Goal: Task Accomplishment & Management: Use online tool/utility

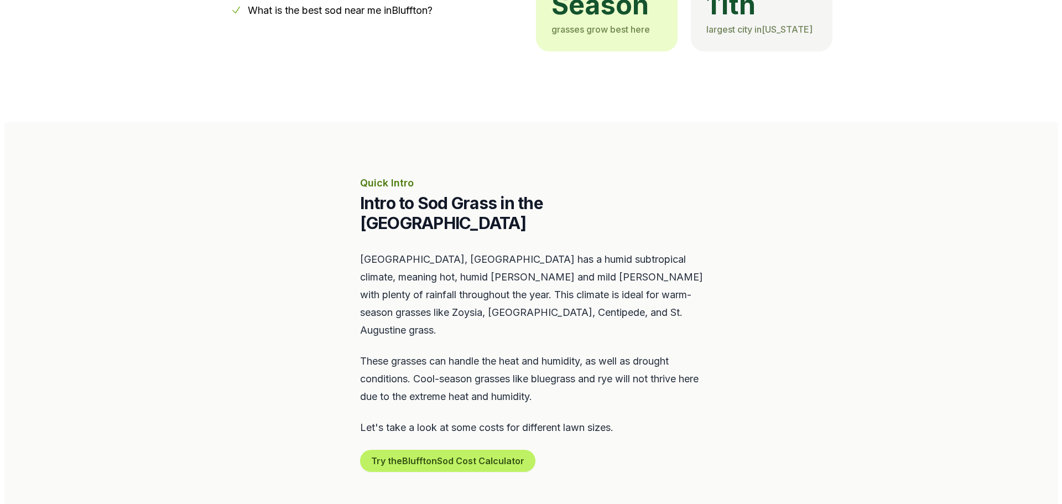
scroll to position [387, 0]
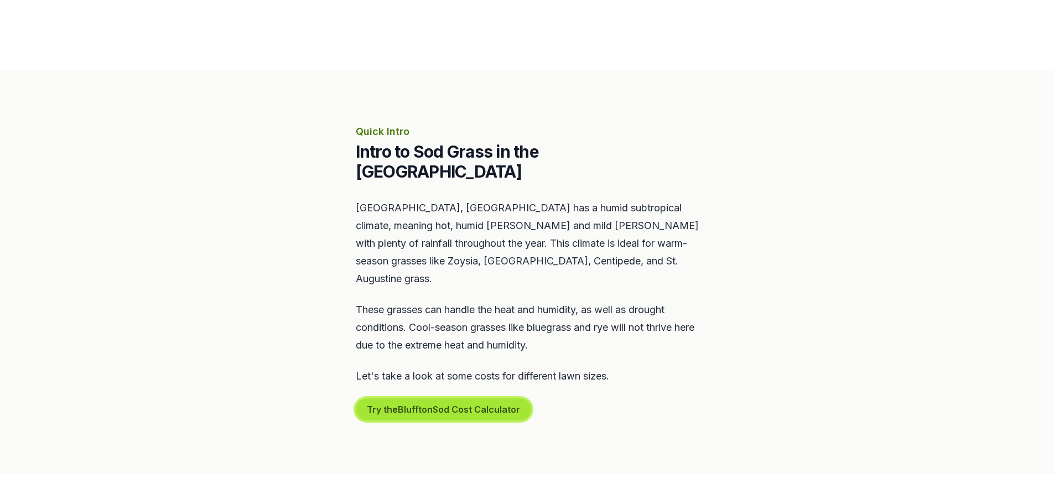
click at [427, 398] on button "Try the Bluffton Sod Cost Calculator" at bounding box center [443, 409] width 175 height 22
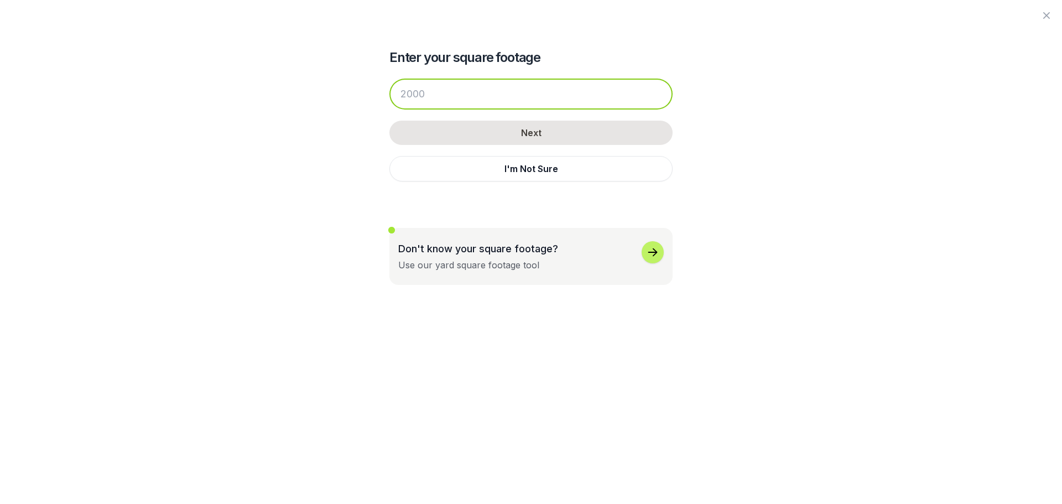
click at [450, 95] on input "number" at bounding box center [530, 94] width 283 height 31
click at [438, 97] on input "number" at bounding box center [530, 94] width 283 height 31
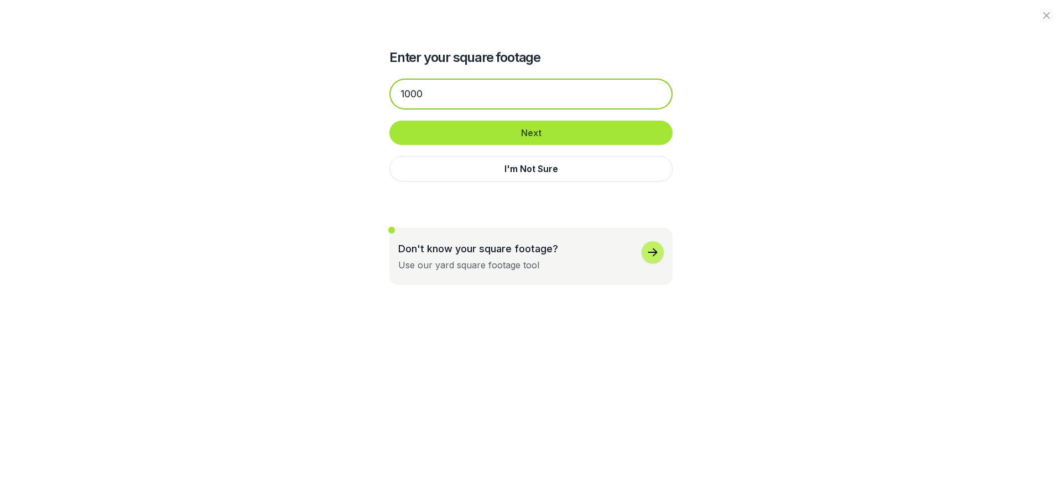
type input "1000"
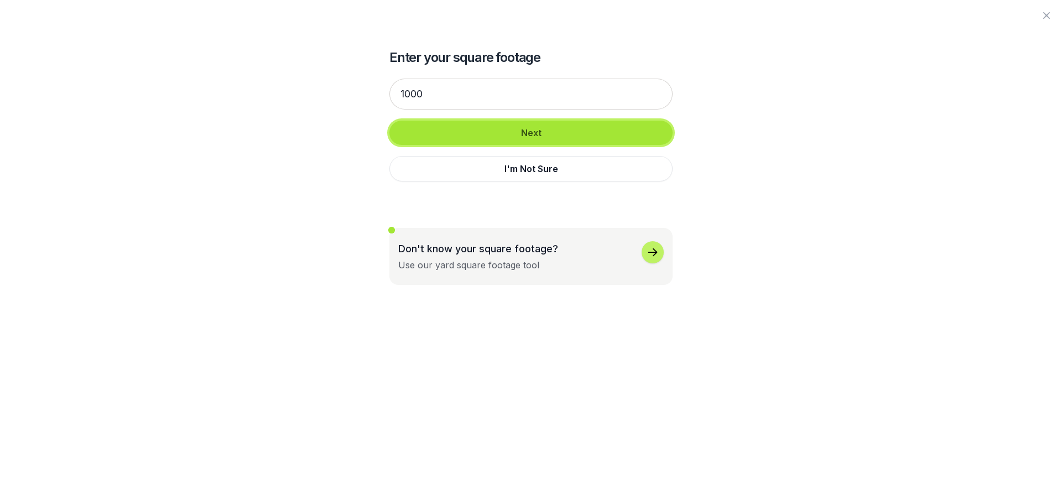
click at [483, 137] on button "Next" at bounding box center [530, 133] width 283 height 24
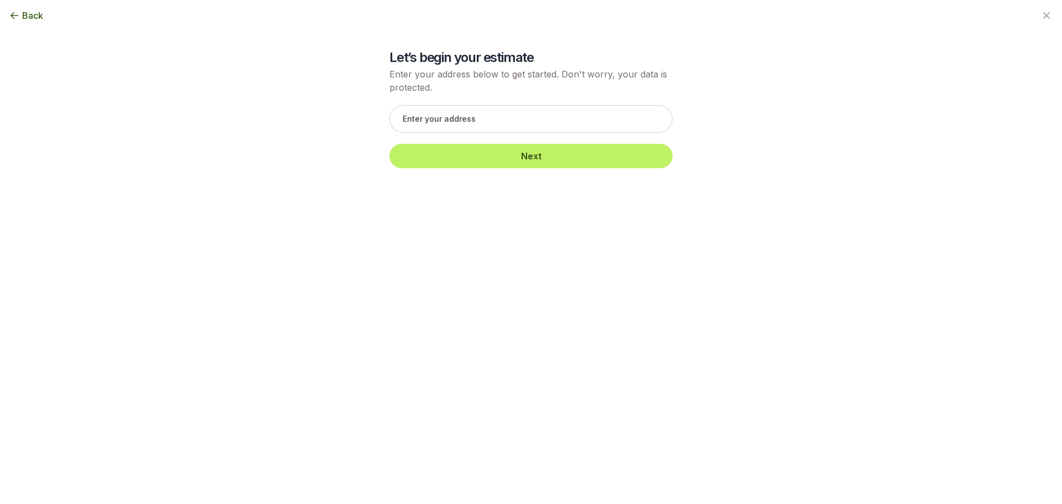
click at [477, 133] on div "Next" at bounding box center [530, 136] width 283 height 85
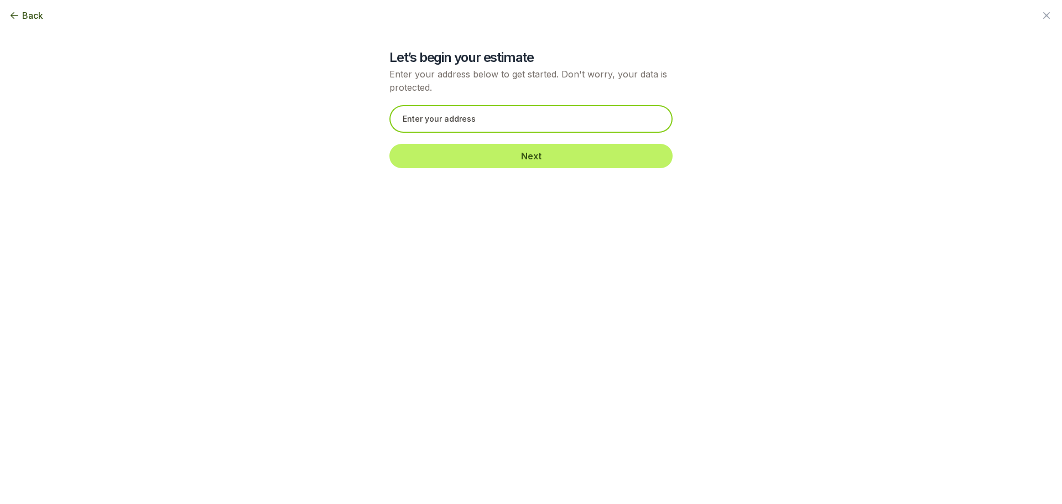
click at [477, 124] on input "text" at bounding box center [530, 119] width 283 height 28
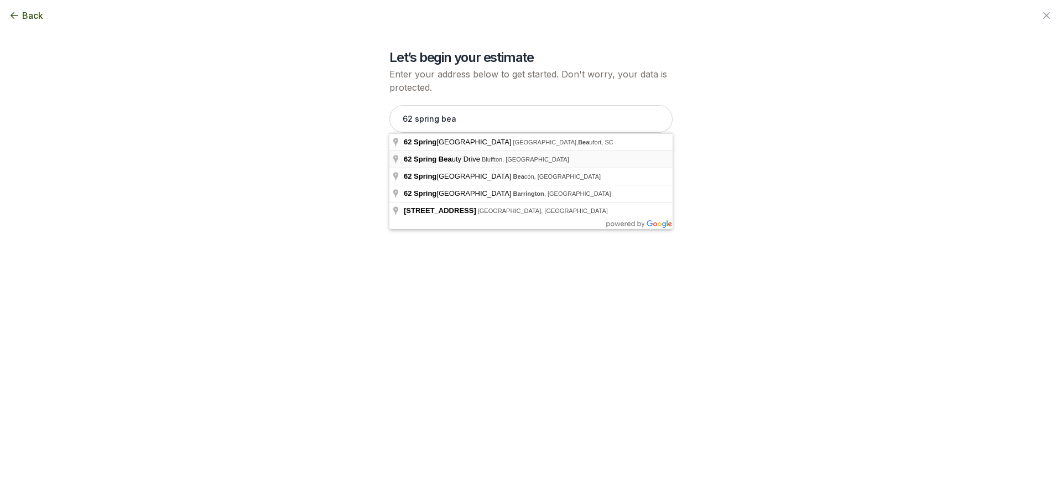
type input "[STREET_ADDRESS]"
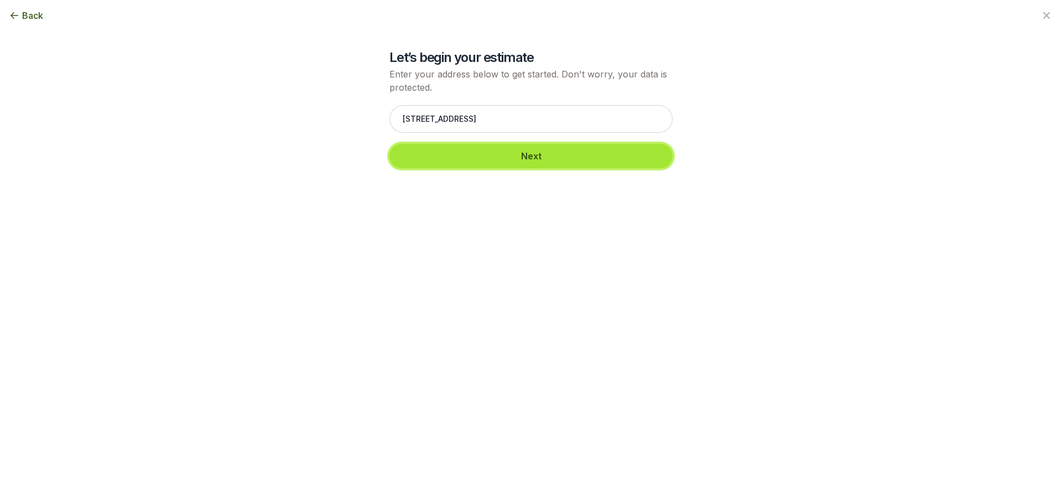
click at [575, 162] on button "Next" at bounding box center [530, 156] width 283 height 24
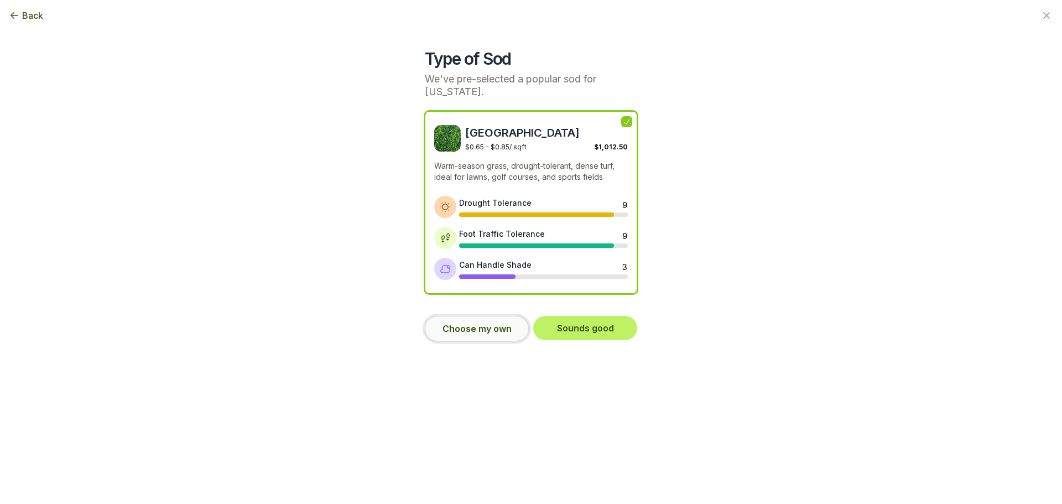
click at [471, 336] on button "Choose my own" at bounding box center [477, 328] width 104 height 25
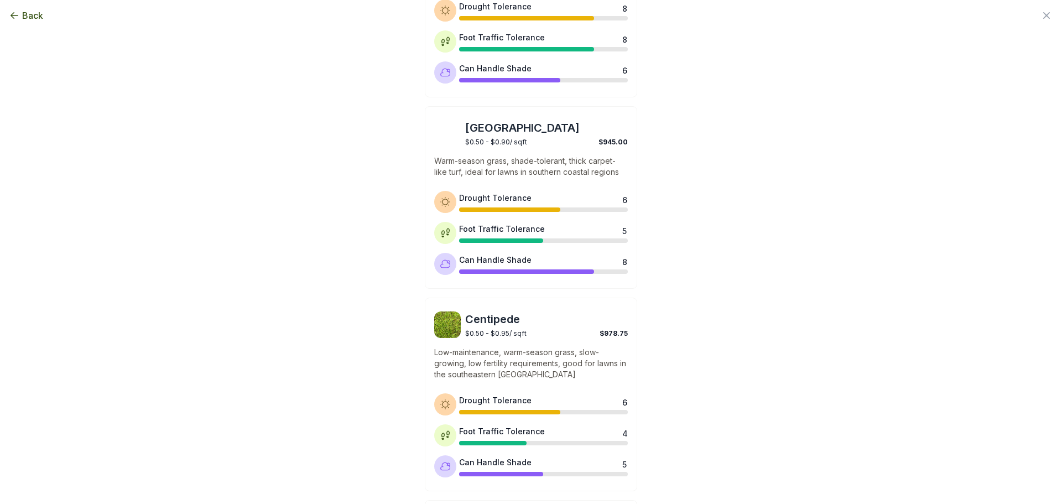
scroll to position [608, 0]
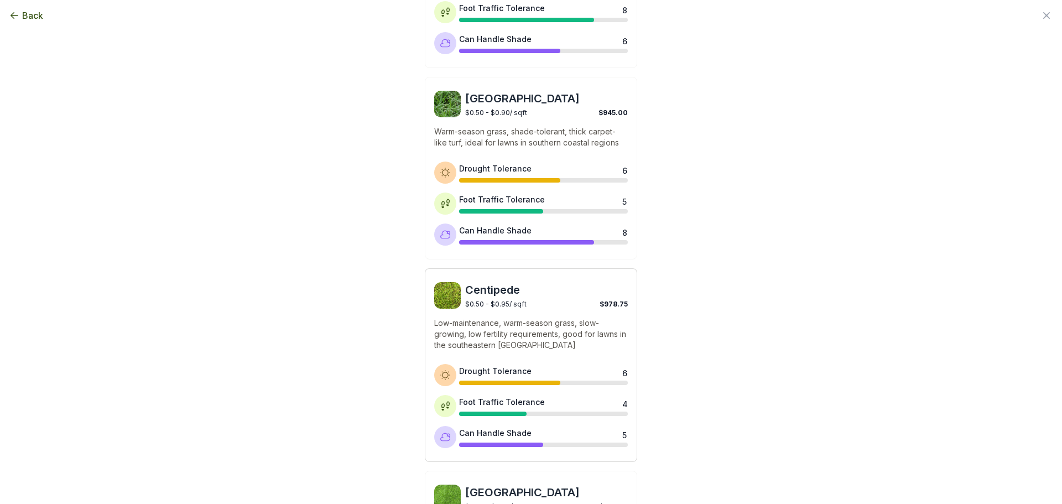
click at [451, 296] on img at bounding box center [447, 295] width 27 height 27
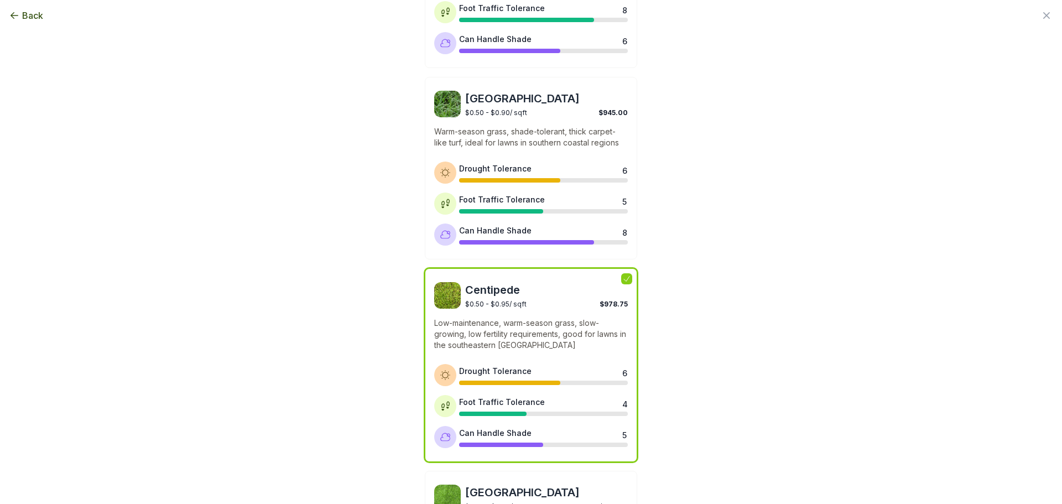
click at [487, 286] on span "Centipede" at bounding box center [546, 289] width 163 height 15
click at [476, 289] on span "Centipede" at bounding box center [546, 289] width 163 height 15
click at [442, 305] on img at bounding box center [447, 295] width 27 height 27
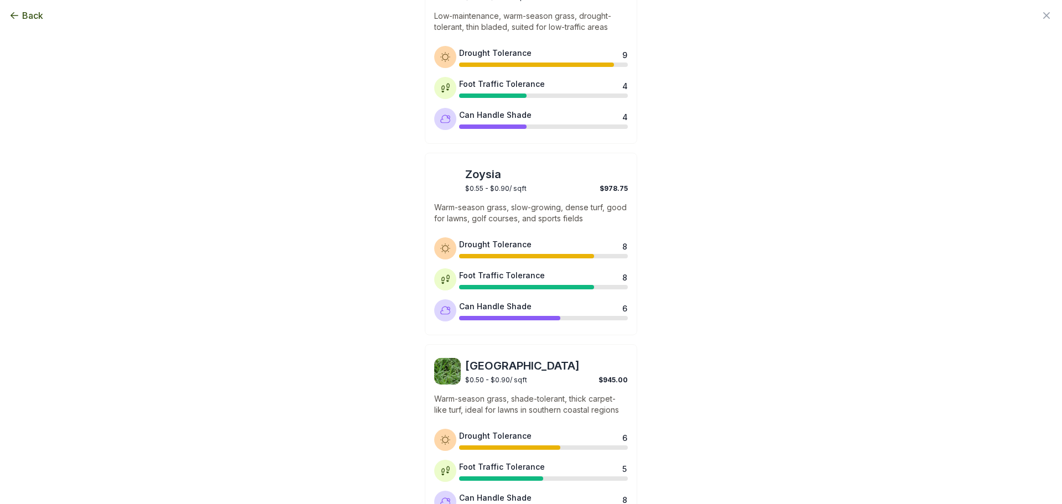
scroll to position [332, 0]
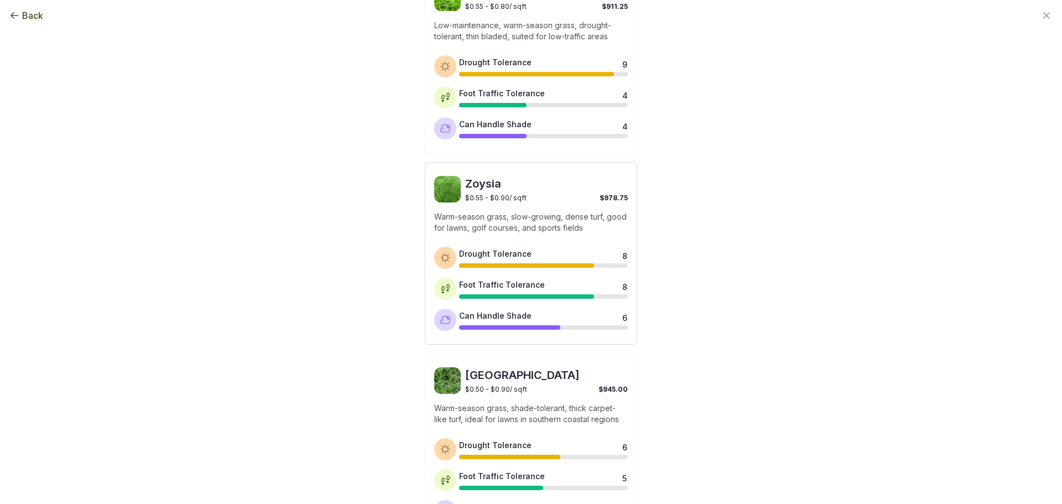
click at [592, 189] on span "Zoysia" at bounding box center [546, 183] width 163 height 15
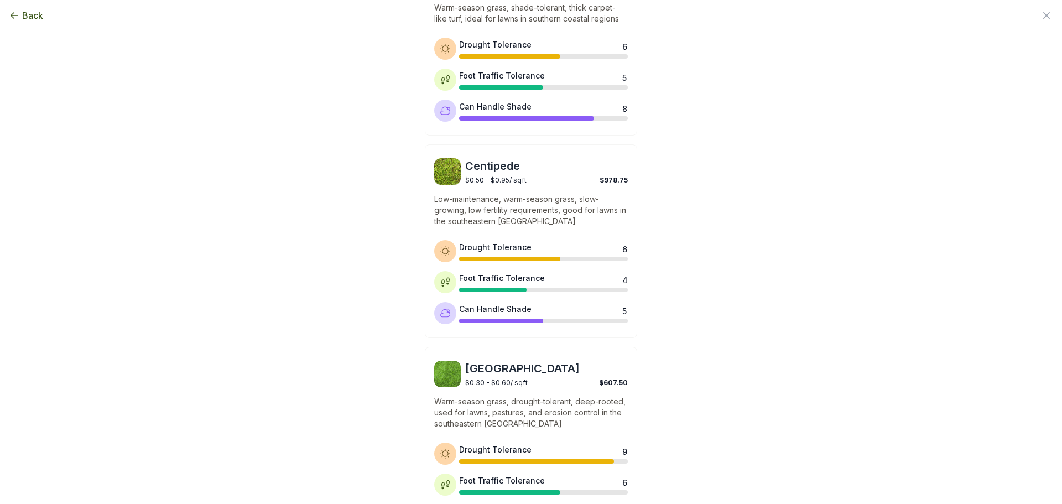
scroll to position [824, 0]
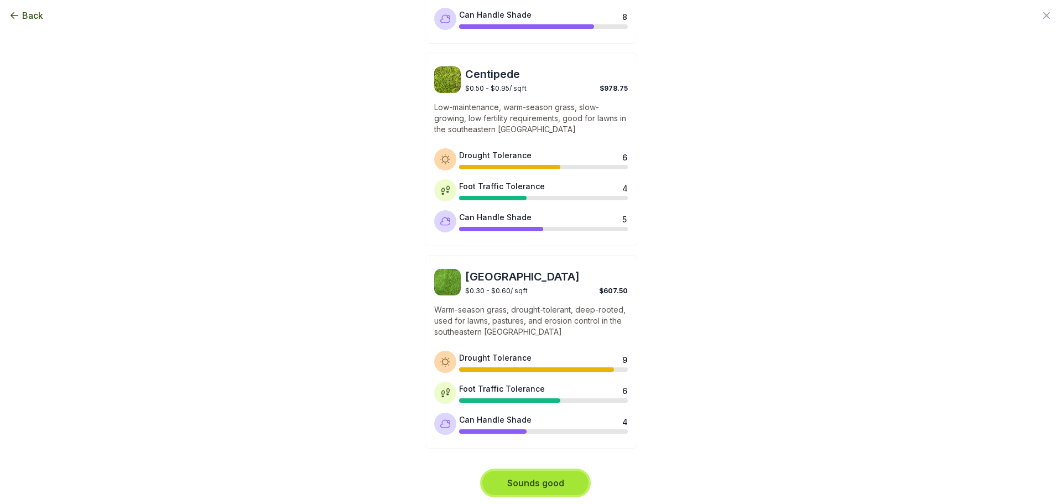
click at [563, 481] on button "Sounds good" at bounding box center [535, 483] width 106 height 24
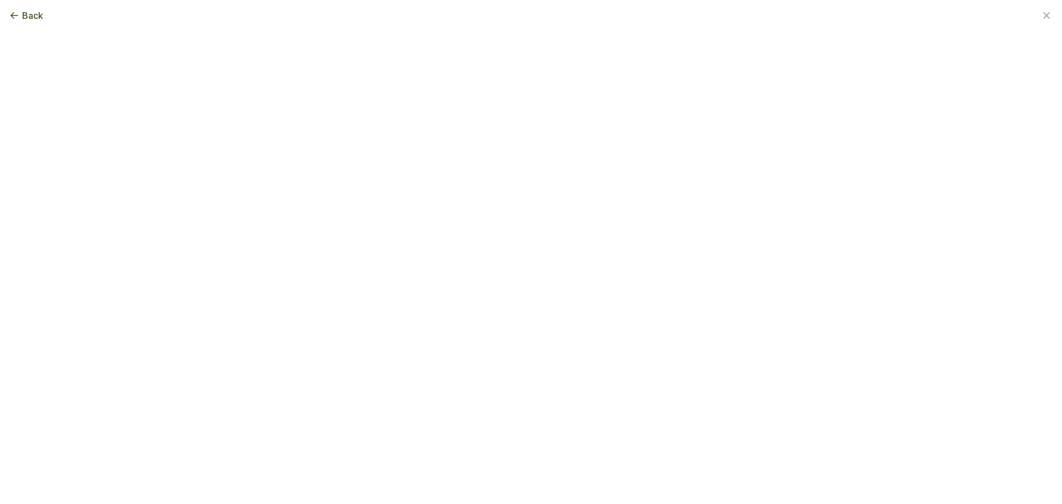
scroll to position [0, 0]
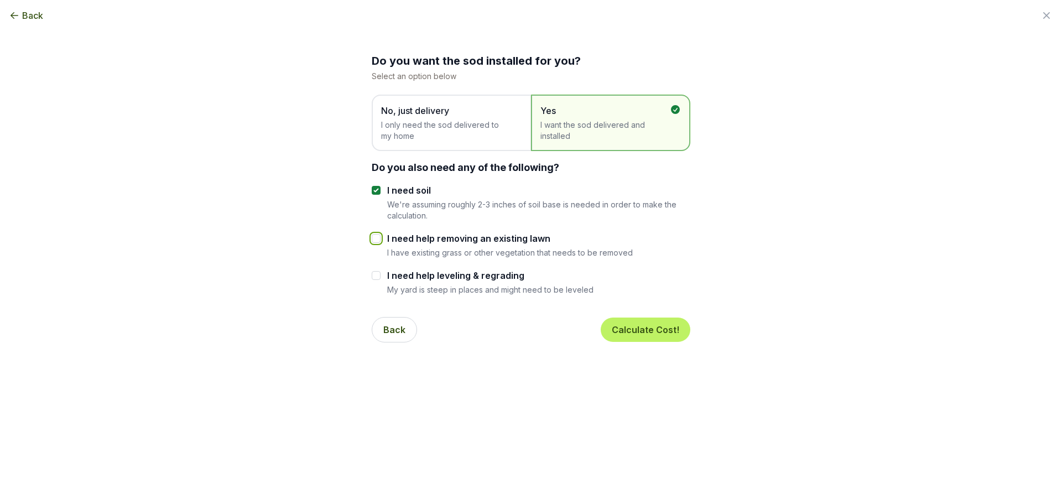
click at [373, 237] on input "I need help removing an existing lawn" at bounding box center [376, 238] width 9 height 9
checkbox input "true"
click at [647, 330] on button "Calculate Cost!" at bounding box center [646, 329] width 90 height 24
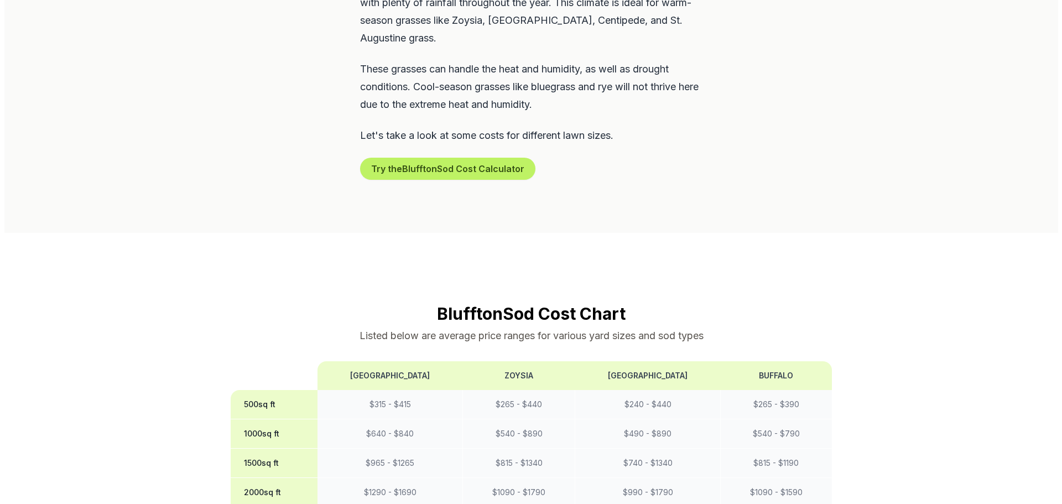
scroll to position [608, 0]
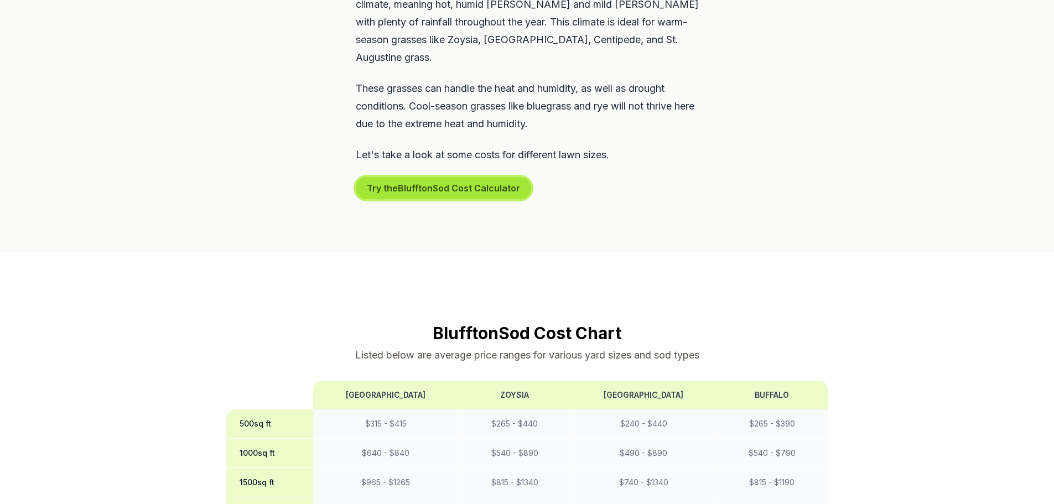
click at [447, 177] on button "Try the Bluffton Sod Cost Calculator" at bounding box center [443, 188] width 175 height 22
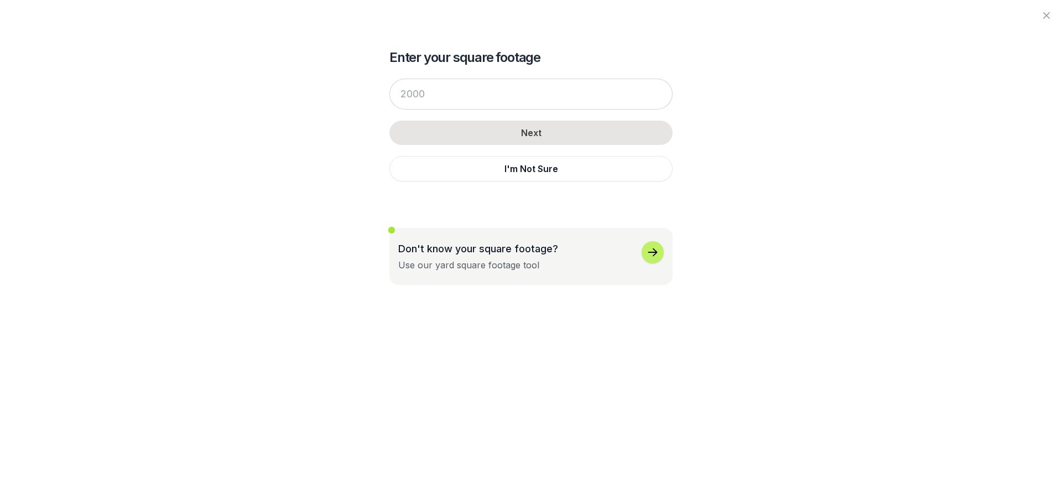
click at [655, 252] on icon "button" at bounding box center [652, 252] width 13 height 13
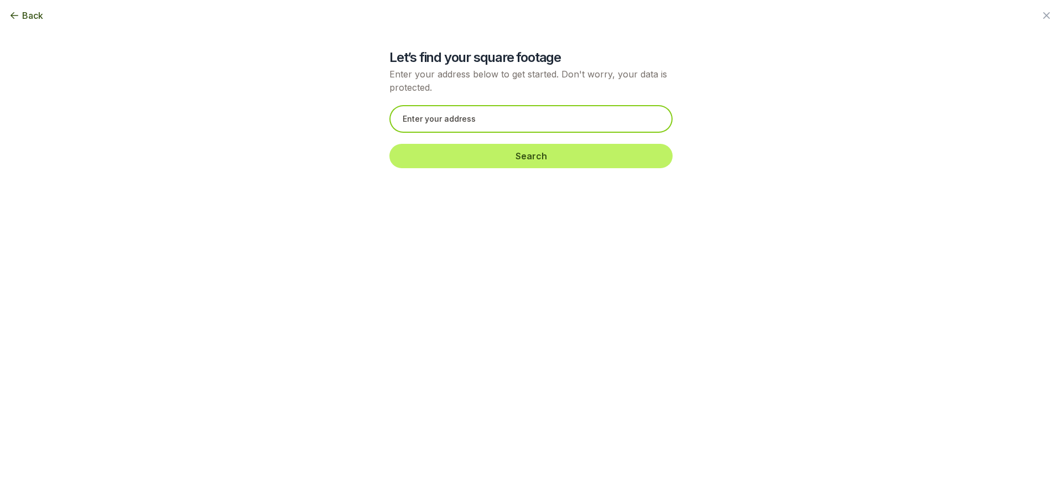
click at [483, 129] on input "text" at bounding box center [530, 119] width 283 height 28
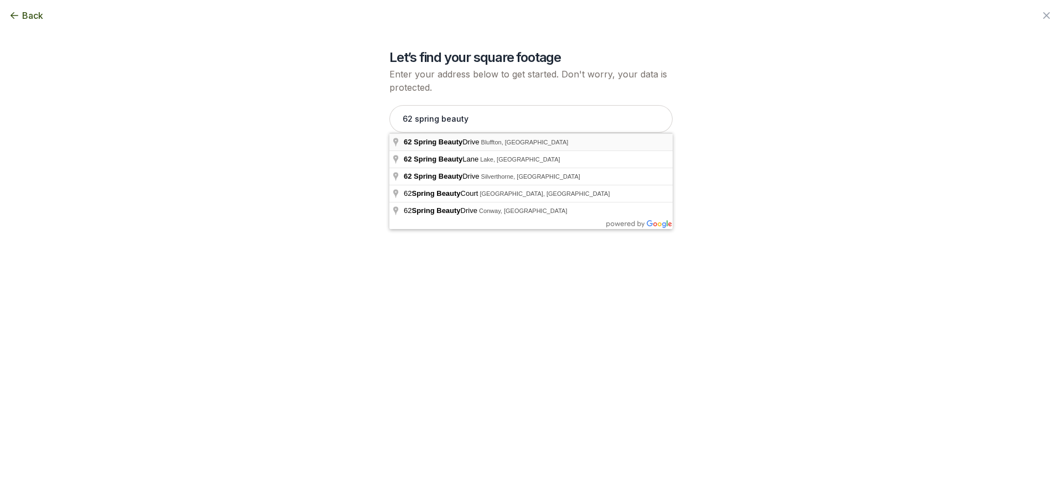
type input "[STREET_ADDRESS]"
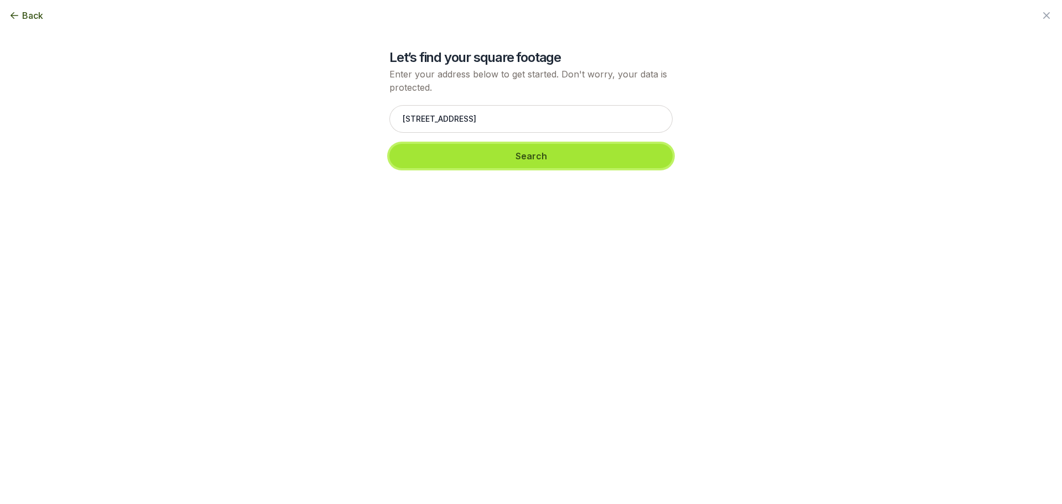
click at [544, 164] on button "Search" at bounding box center [530, 156] width 283 height 24
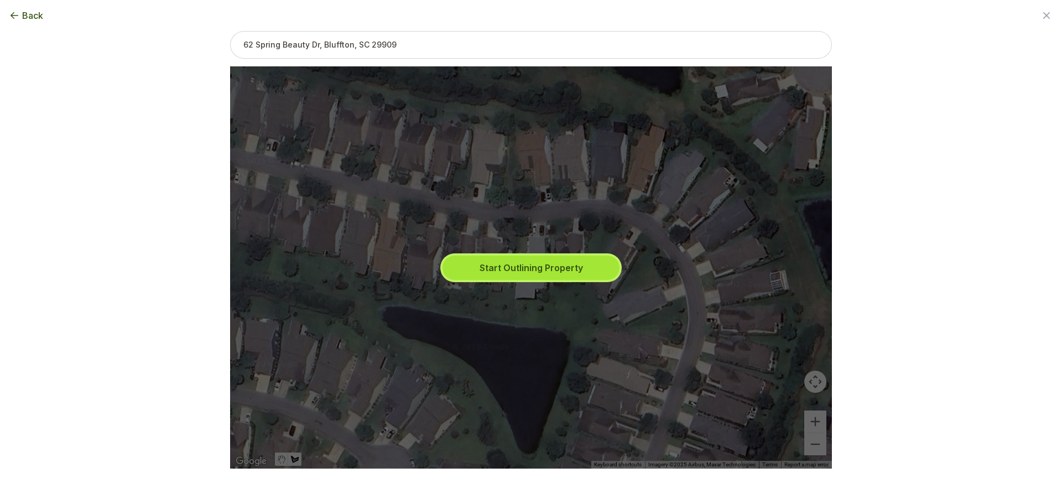
click at [539, 265] on button "Start Outlining Property" at bounding box center [530, 268] width 177 height 24
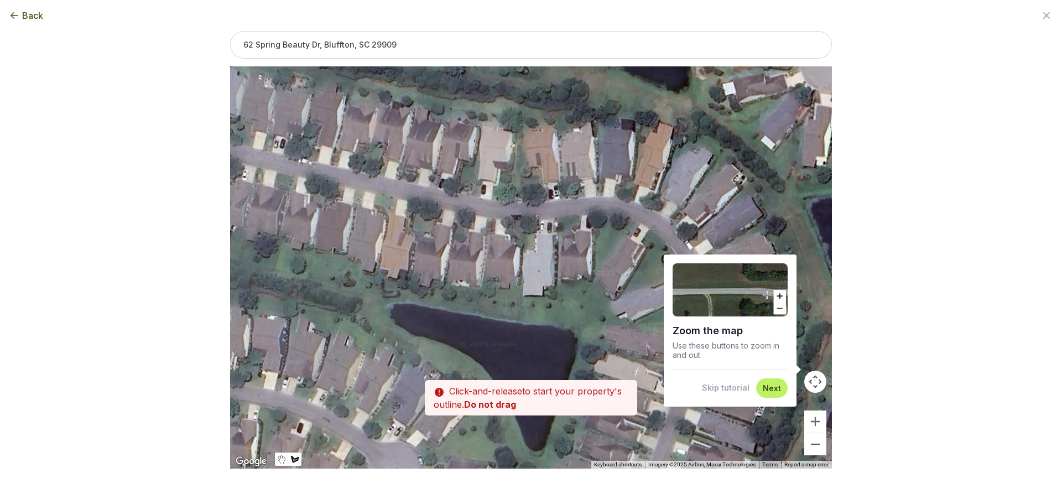
drag, startPoint x: 518, startPoint y: 300, endPoint x: 527, endPoint y: 296, distance: 9.7
click at [527, 296] on div at bounding box center [531, 268] width 602 height 402
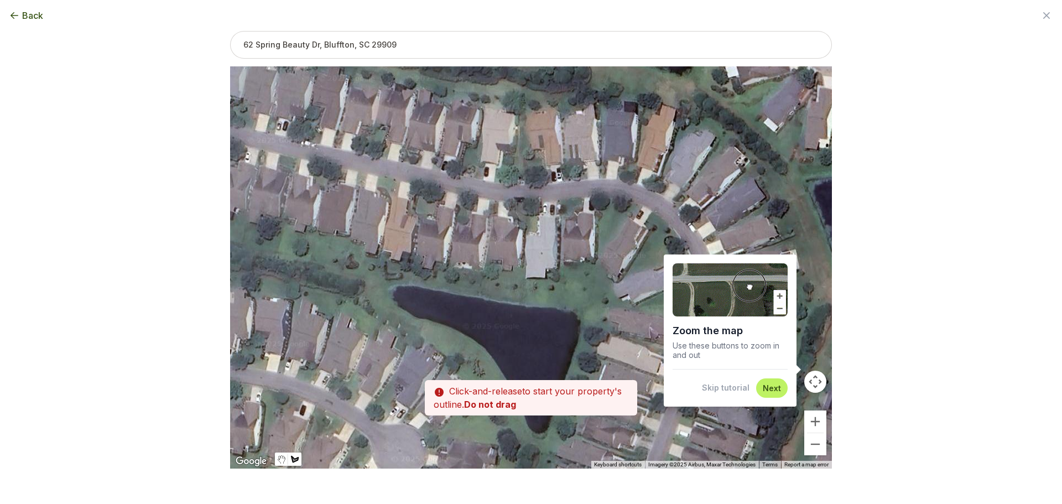
drag, startPoint x: 554, startPoint y: 294, endPoint x: 559, endPoint y: 274, distance: 19.9
click at [559, 274] on div at bounding box center [531, 268] width 602 height 402
click at [557, 266] on div at bounding box center [531, 268] width 602 height 402
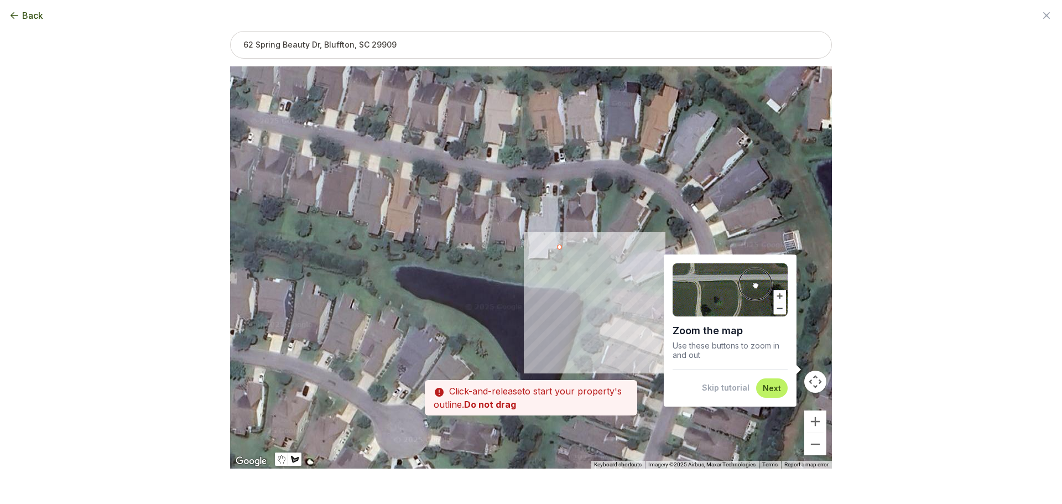
drag, startPoint x: 557, startPoint y: 263, endPoint x: 560, endPoint y: 244, distance: 19.6
click at [560, 244] on div at bounding box center [531, 268] width 602 height 402
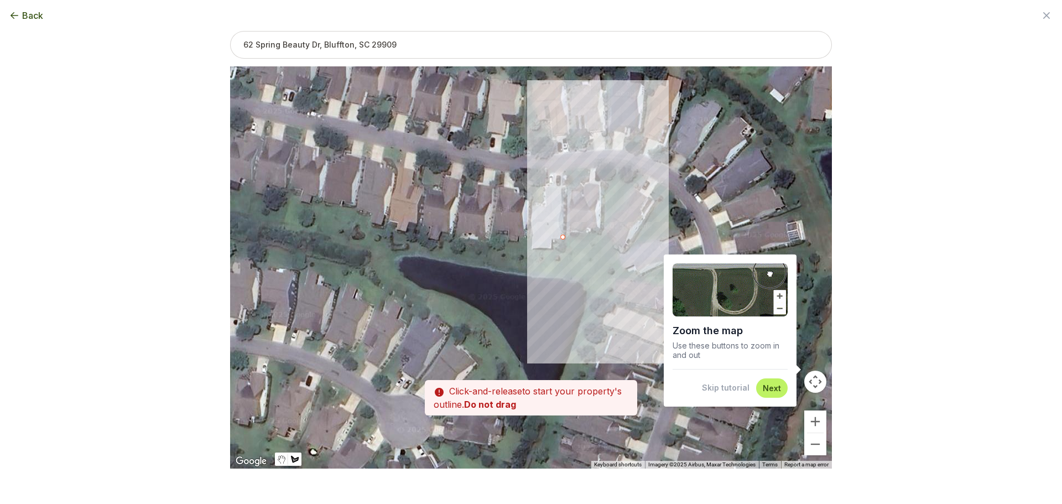
drag, startPoint x: 558, startPoint y: 234, endPoint x: 563, endPoint y: 219, distance: 15.6
click at [563, 219] on div at bounding box center [531, 268] width 602 height 402
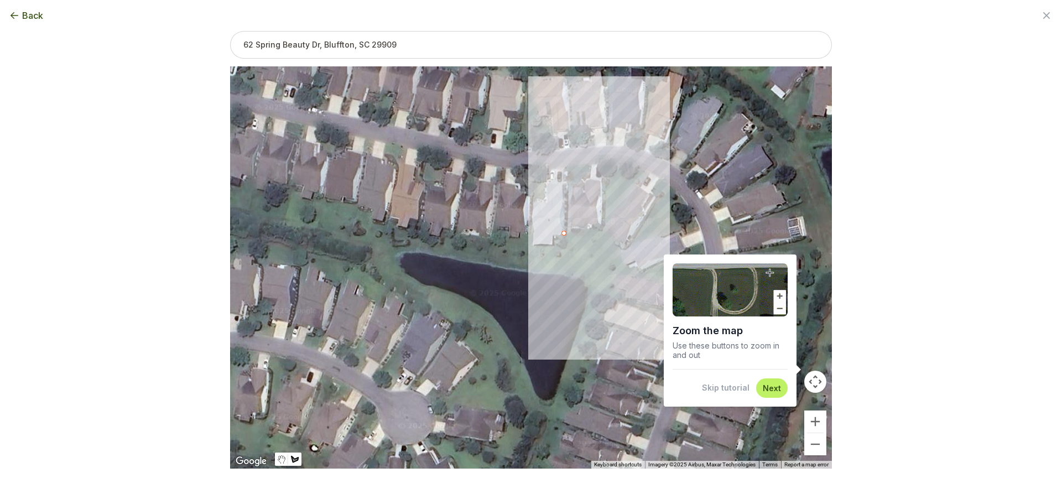
drag, startPoint x: 564, startPoint y: 206, endPoint x: 565, endPoint y: 199, distance: 6.8
click at [564, 205] on div at bounding box center [531, 268] width 602 height 402
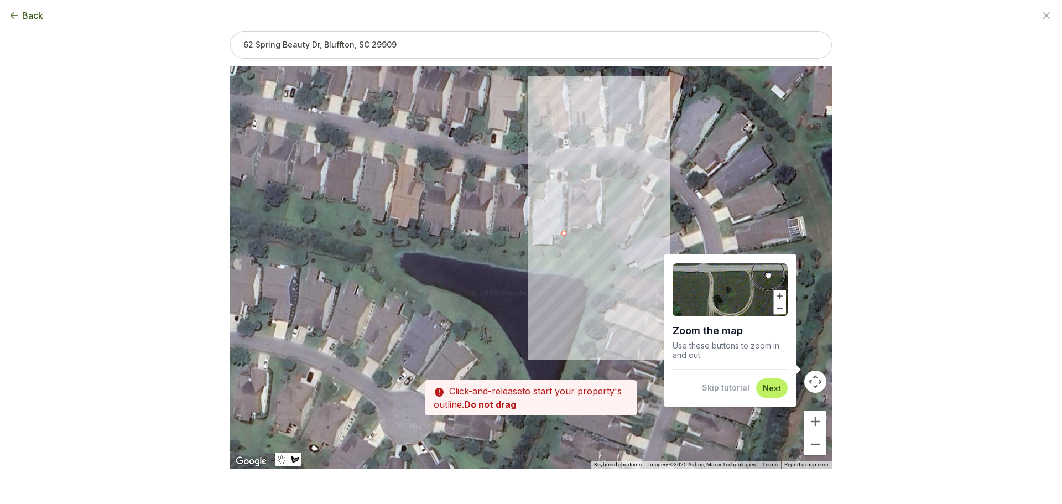
click at [566, 189] on div at bounding box center [531, 268] width 602 height 402
click at [564, 176] on div at bounding box center [531, 268] width 602 height 402
click at [546, 172] on div at bounding box center [531, 268] width 602 height 402
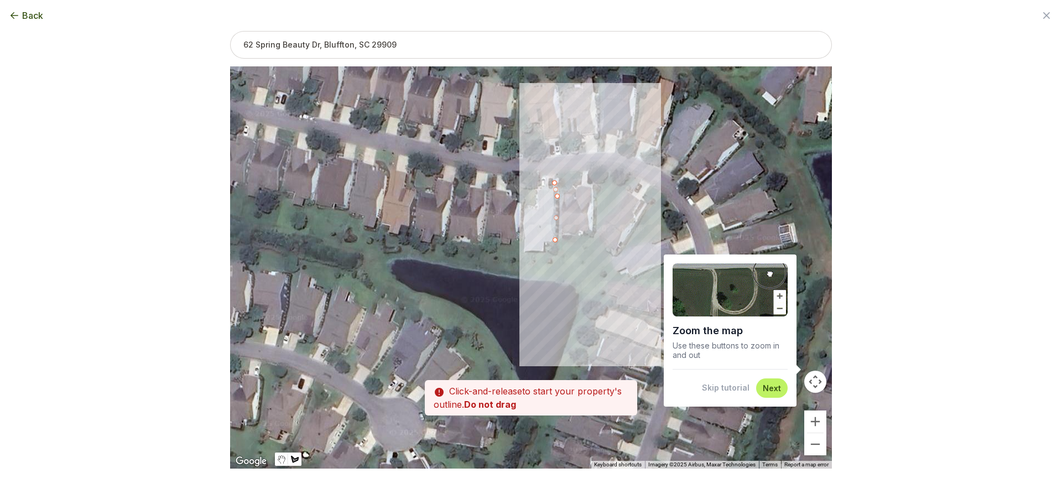
drag, startPoint x: 544, startPoint y: 178, endPoint x: 535, endPoint y: 185, distance: 11.8
click at [535, 185] on div at bounding box center [531, 268] width 602 height 402
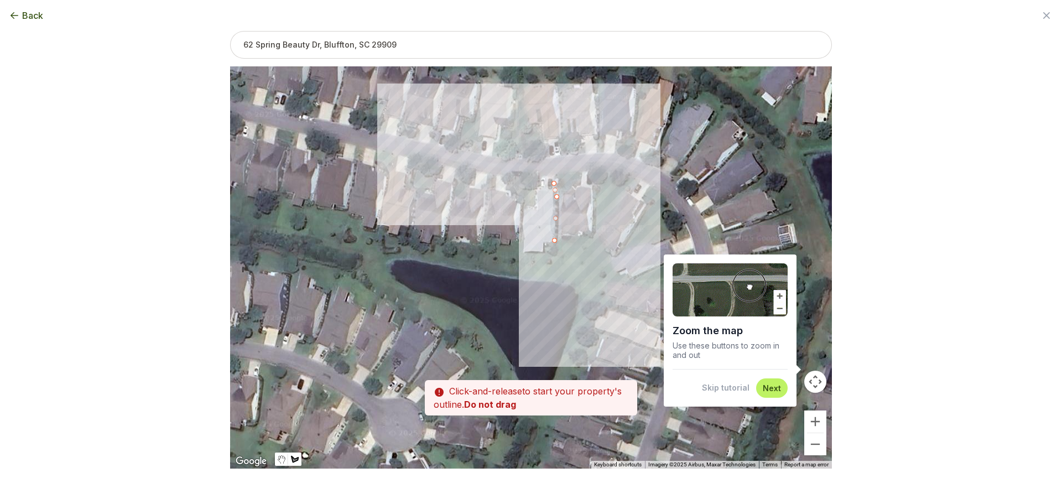
drag, startPoint x: 527, startPoint y: 190, endPoint x: 523, endPoint y: 195, distance: 6.3
click at [523, 194] on div at bounding box center [531, 268] width 602 height 402
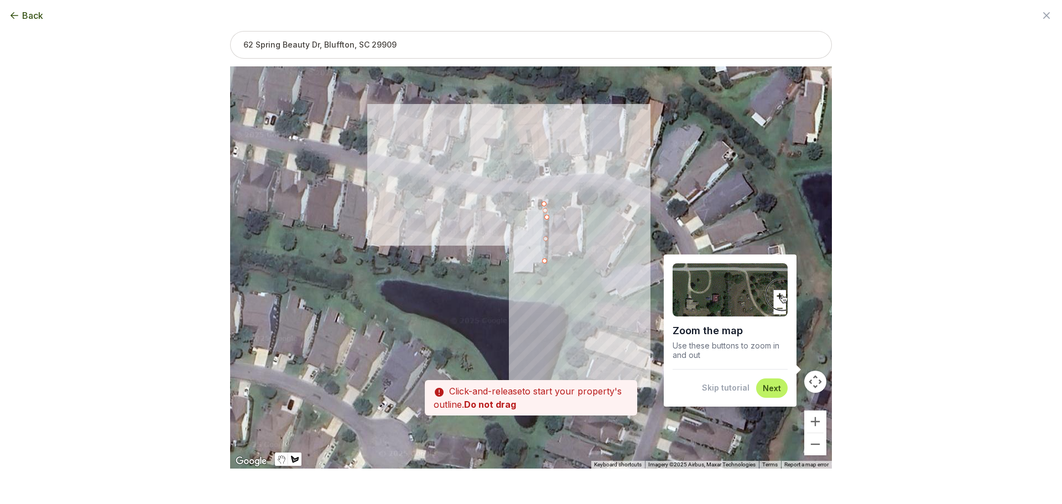
drag, startPoint x: 520, startPoint y: 198, endPoint x: 514, endPoint y: 217, distance: 20.5
click at [514, 217] on div at bounding box center [531, 268] width 602 height 402
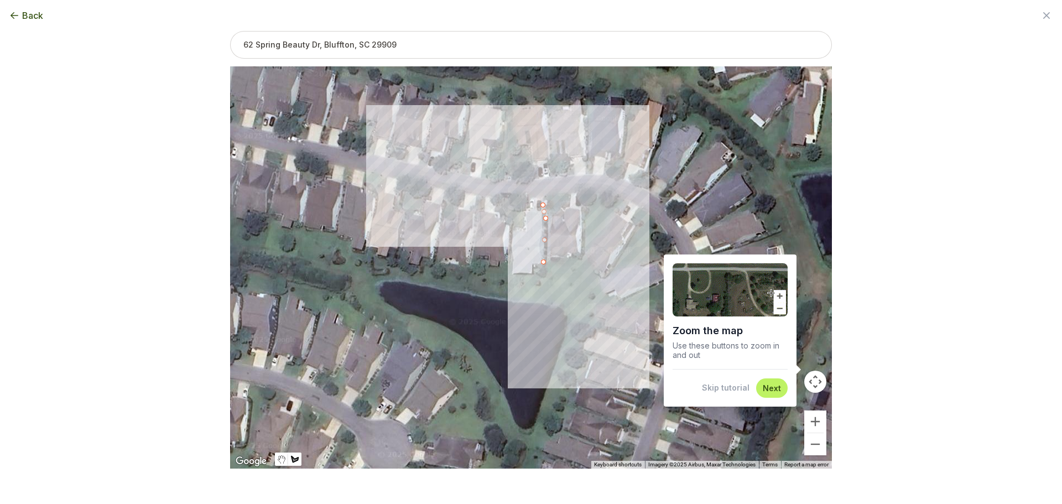
click at [511, 212] on div at bounding box center [531, 268] width 602 height 402
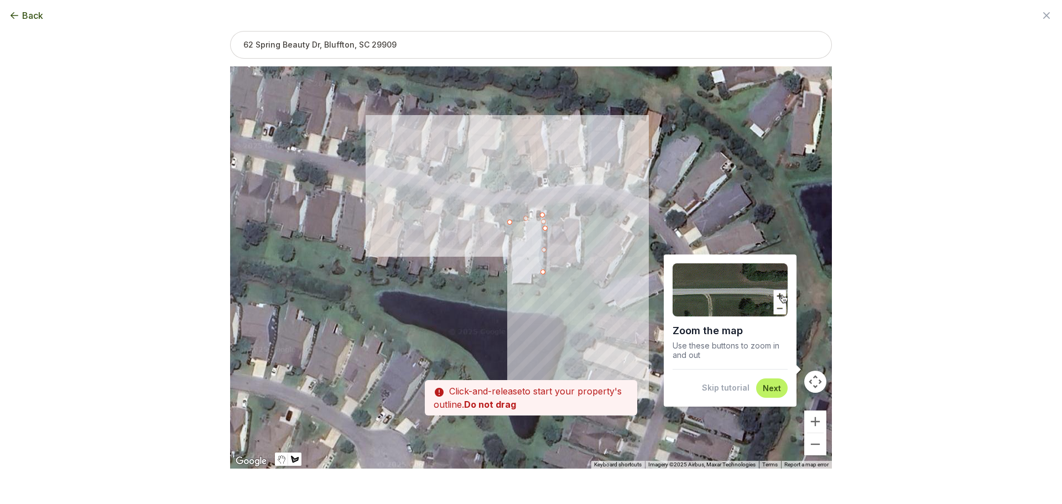
drag, startPoint x: 512, startPoint y: 217, endPoint x: 511, endPoint y: 230, distance: 12.2
click at [511, 230] on div at bounding box center [531, 268] width 602 height 402
click at [512, 238] on div at bounding box center [531, 268] width 602 height 402
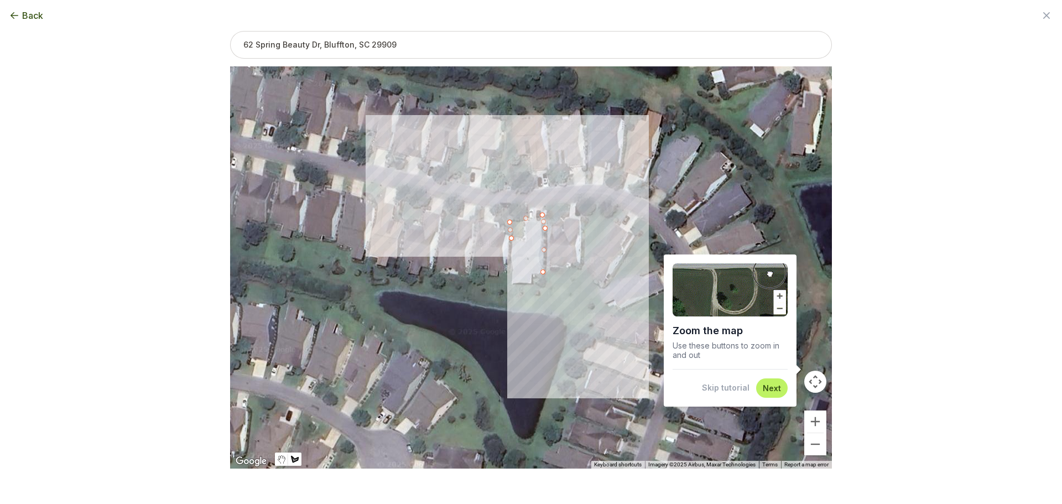
click at [512, 238] on div at bounding box center [531, 268] width 602 height 402
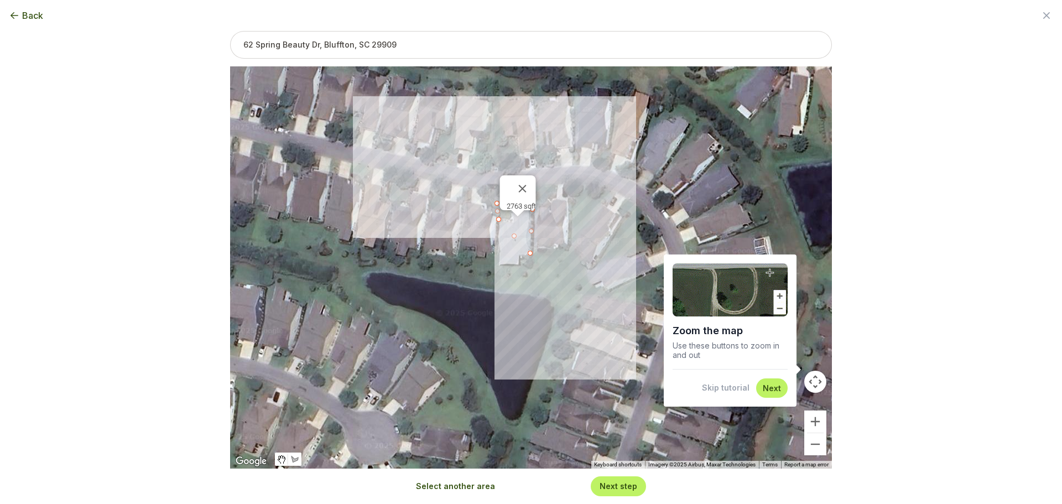
drag, startPoint x: 542, startPoint y: 268, endPoint x: 529, endPoint y: 248, distance: 24.4
click at [529, 248] on div "2763 sqft" at bounding box center [531, 267] width 602 height 402
click at [527, 182] on button "Close" at bounding box center [522, 188] width 27 height 27
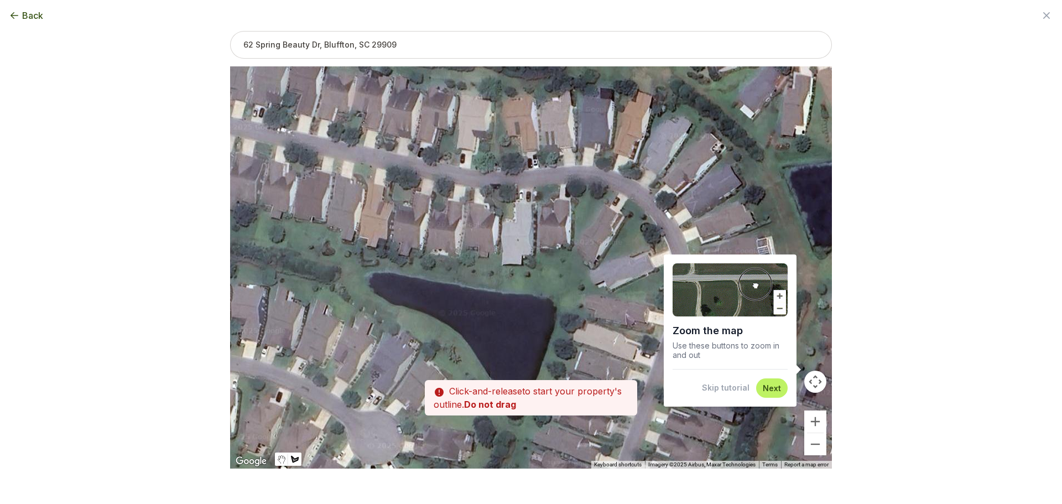
click at [509, 203] on div at bounding box center [531, 268] width 602 height 402
click at [507, 205] on div at bounding box center [531, 268] width 602 height 402
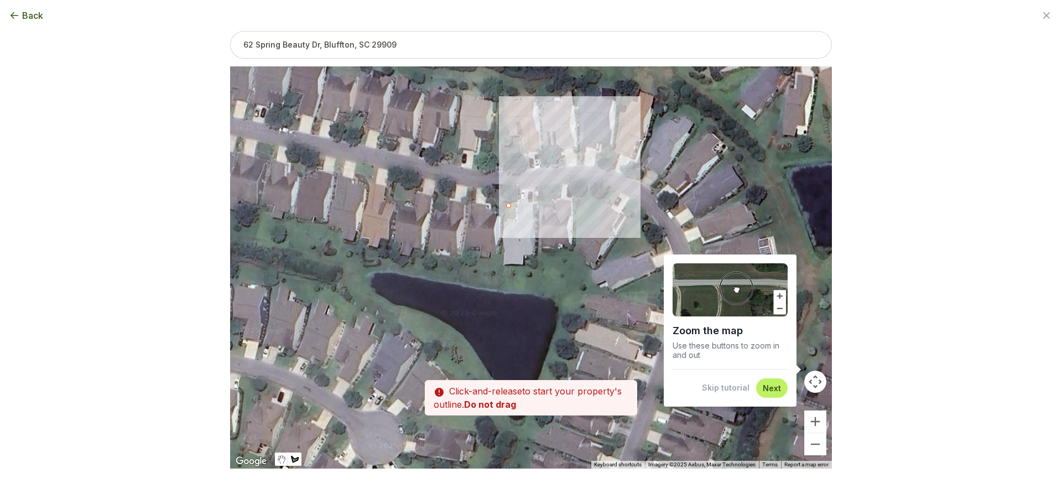
click at [514, 205] on div at bounding box center [531, 268] width 602 height 402
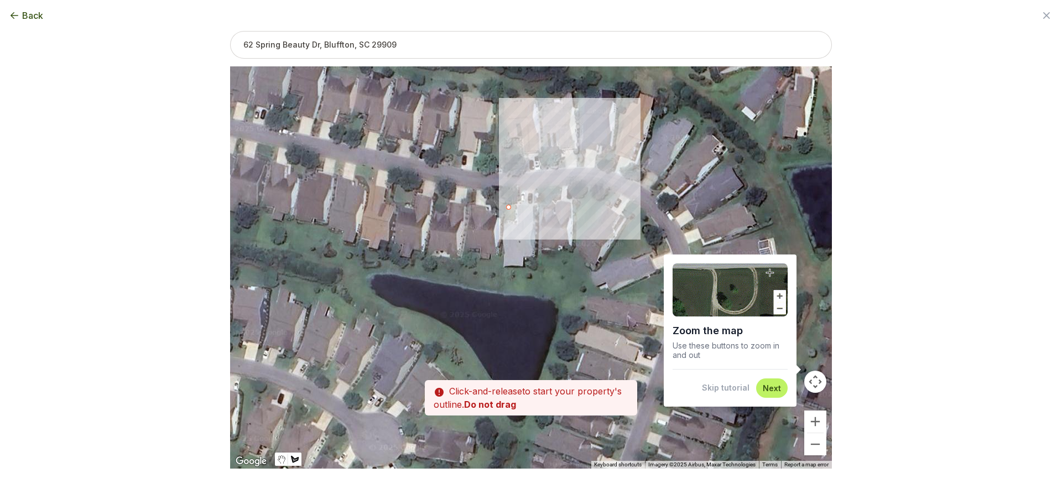
click at [516, 212] on div at bounding box center [531, 268] width 602 height 402
click at [516, 221] on div at bounding box center [531, 267] width 602 height 402
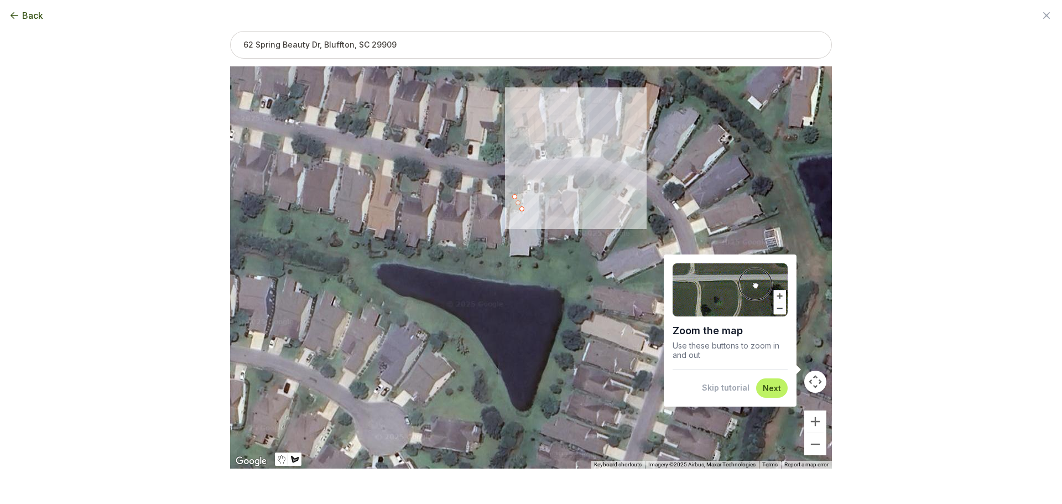
drag, startPoint x: 511, startPoint y: 211, endPoint x: 520, endPoint y: 195, distance: 18.8
click at [519, 197] on div at bounding box center [531, 267] width 602 height 402
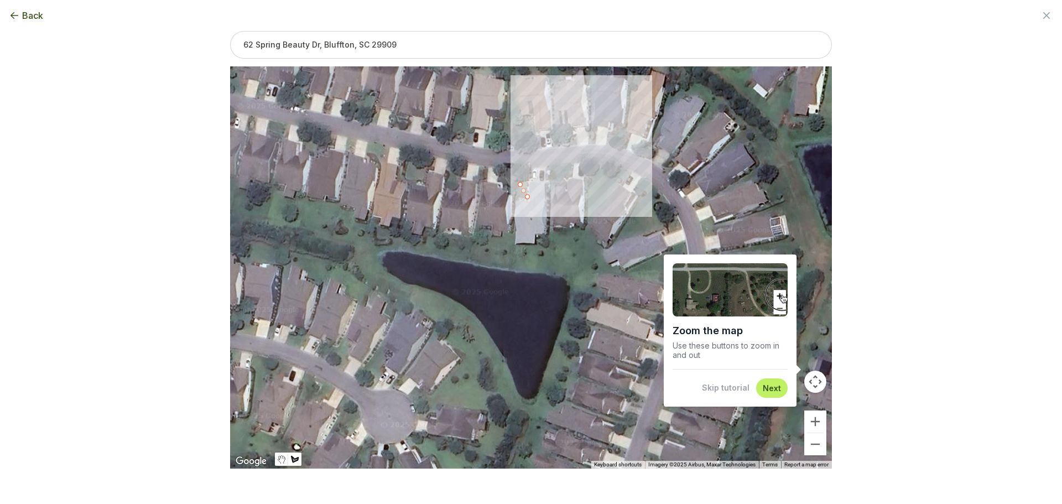
drag, startPoint x: 522, startPoint y: 199, endPoint x: 525, endPoint y: 190, distance: 9.7
click at [525, 190] on div at bounding box center [531, 267] width 602 height 402
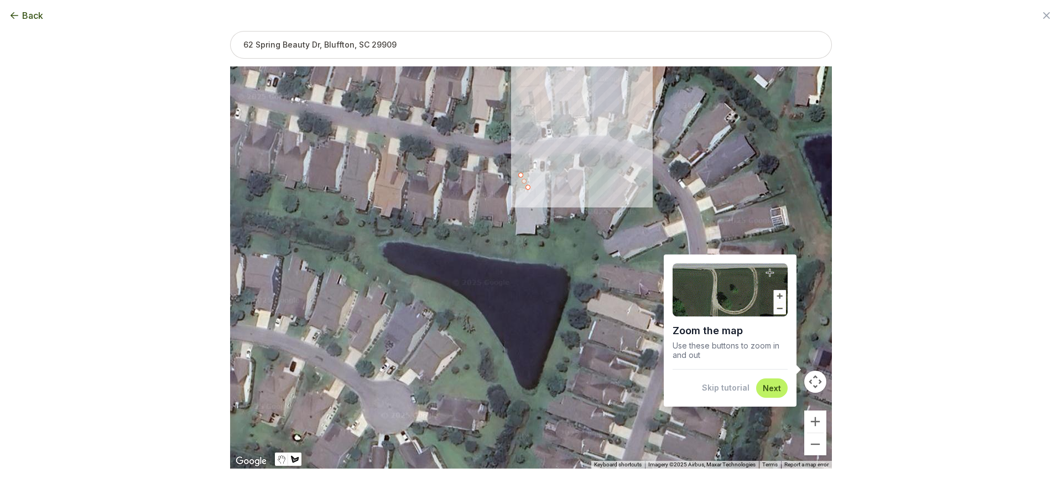
drag, startPoint x: 527, startPoint y: 196, endPoint x: 528, endPoint y: 181, distance: 14.4
click at [528, 181] on div at bounding box center [531, 267] width 602 height 402
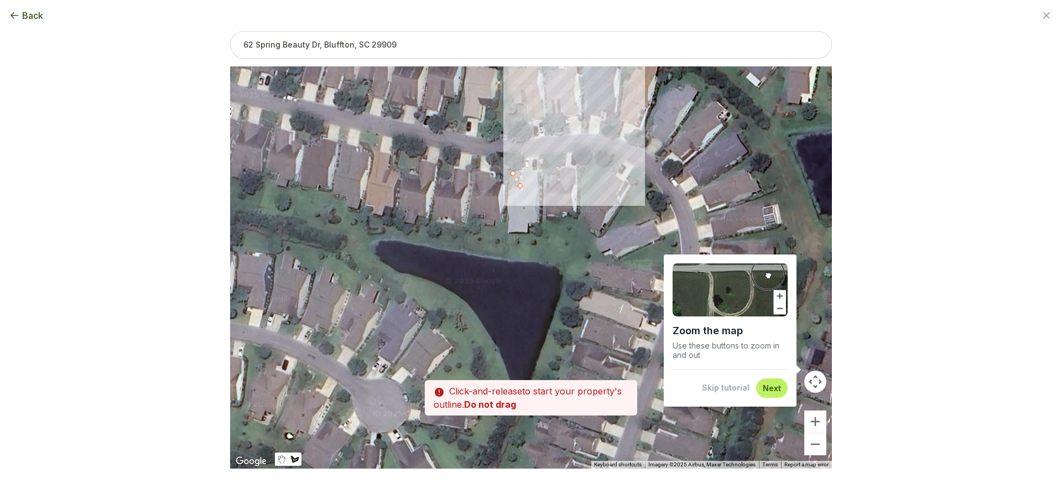
drag, startPoint x: 523, startPoint y: 183, endPoint x: 514, endPoint y: 185, distance: 9.5
click at [514, 185] on div at bounding box center [531, 267] width 602 height 402
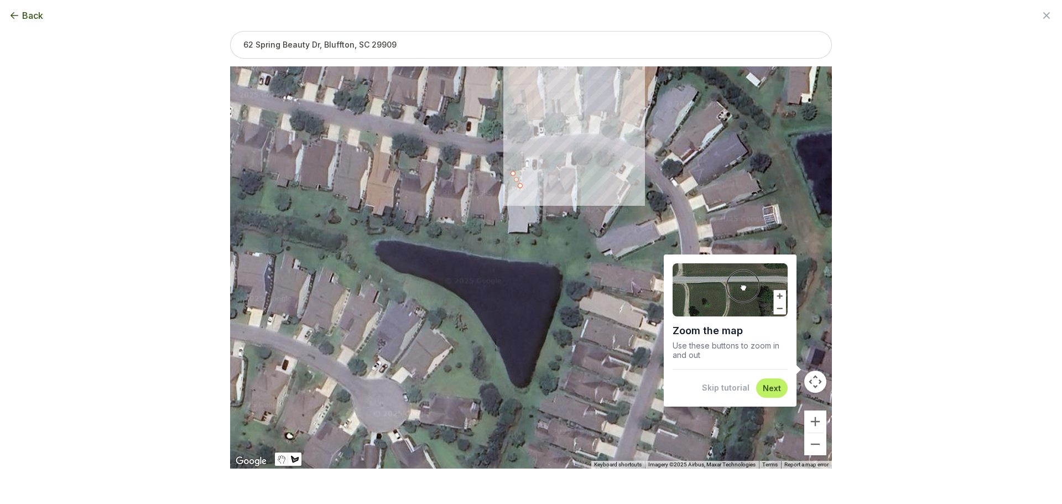
click at [514, 173] on div at bounding box center [531, 267] width 602 height 402
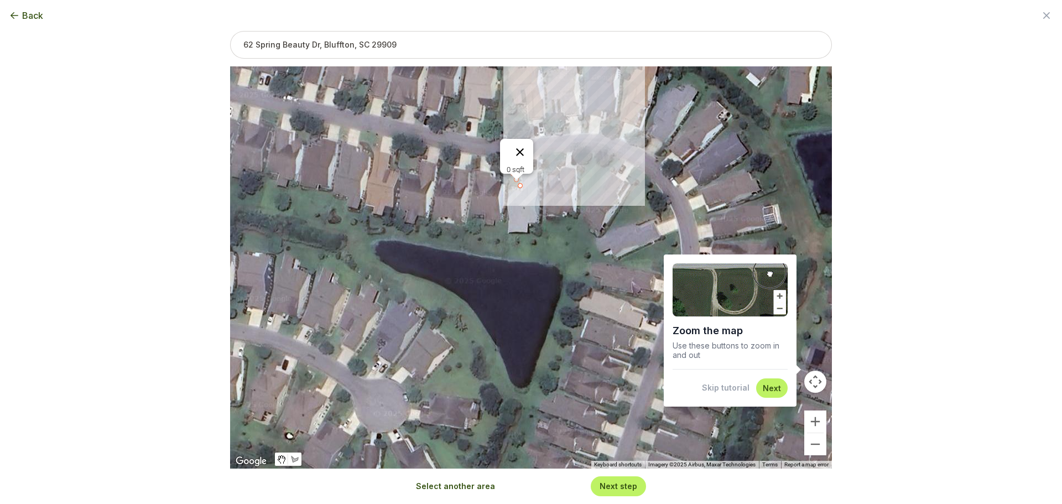
click at [522, 143] on button "Close" at bounding box center [520, 152] width 27 height 27
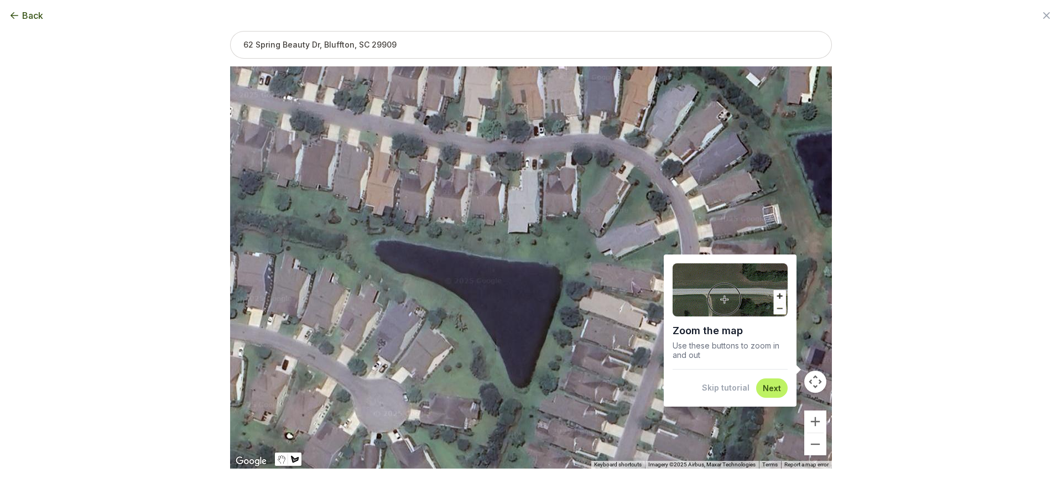
click at [511, 172] on div at bounding box center [531, 267] width 602 height 402
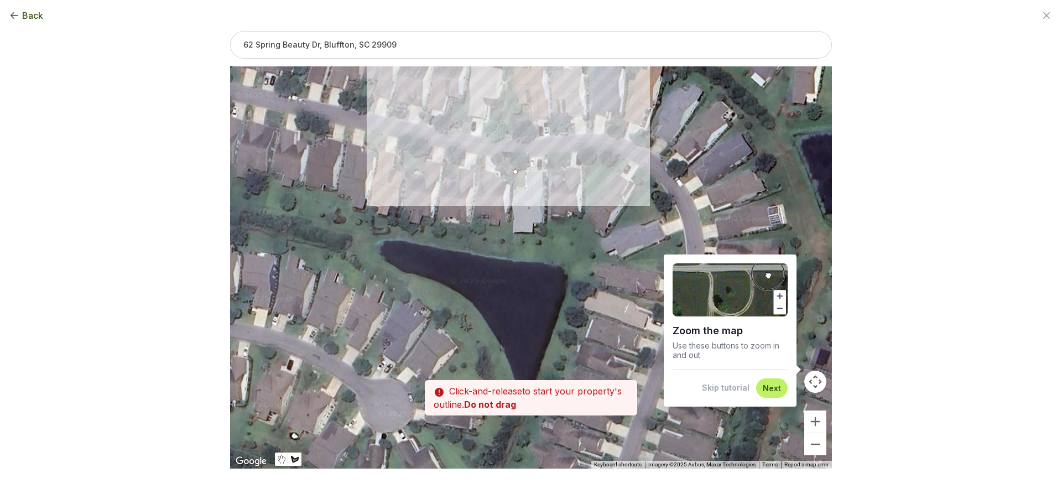
drag, startPoint x: 511, startPoint y: 172, endPoint x: 517, endPoint y: 172, distance: 6.6
click at [517, 172] on div at bounding box center [531, 267] width 602 height 402
click at [527, 169] on div at bounding box center [531, 267] width 602 height 402
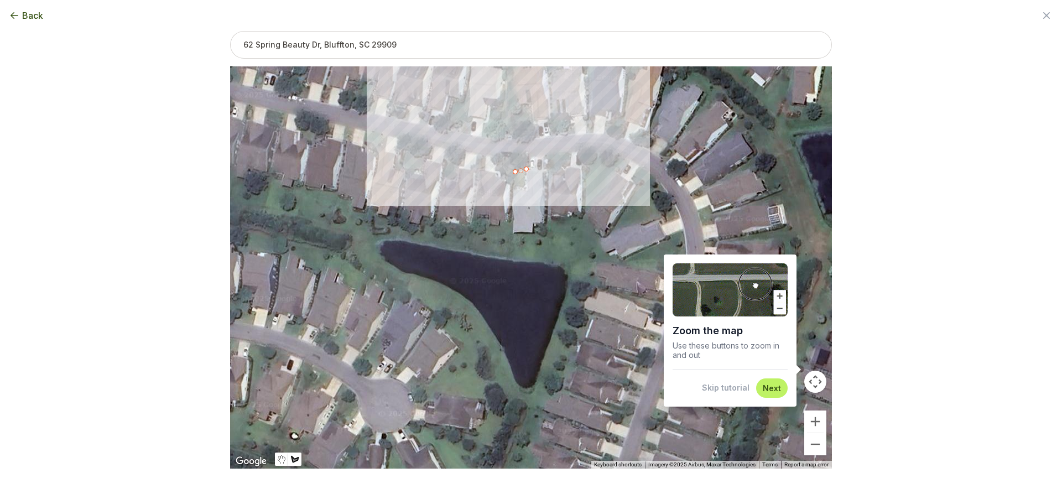
click at [526, 186] on div at bounding box center [531, 267] width 602 height 402
click at [516, 186] on div at bounding box center [531, 267] width 602 height 402
click at [514, 171] on div at bounding box center [531, 267] width 602 height 402
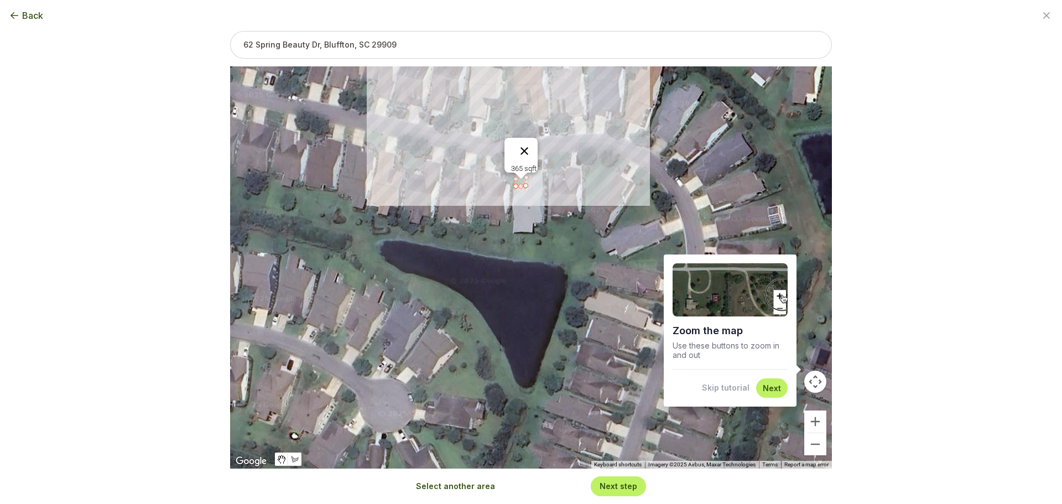
click at [531, 145] on button "Close" at bounding box center [524, 151] width 27 height 27
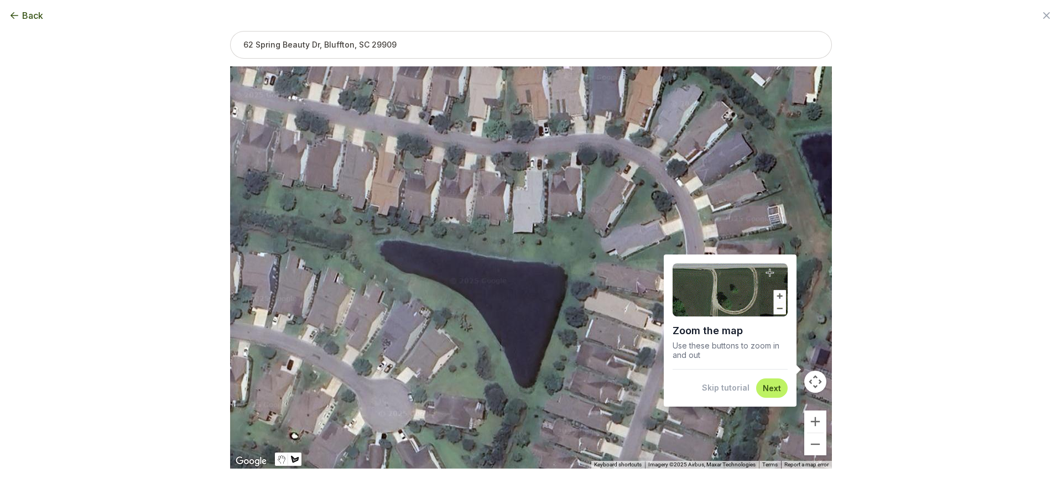
click at [514, 172] on div at bounding box center [531, 267] width 602 height 402
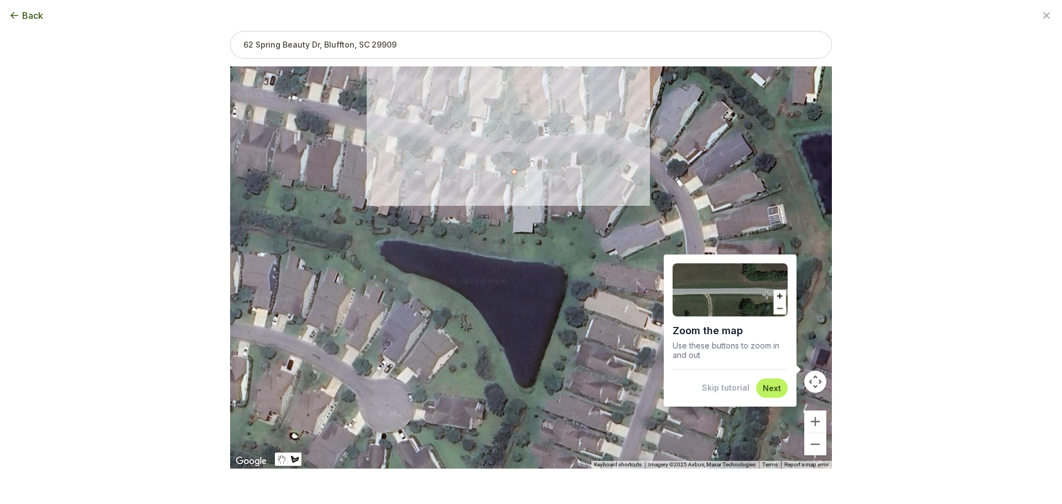
click at [525, 170] on div at bounding box center [531, 267] width 602 height 402
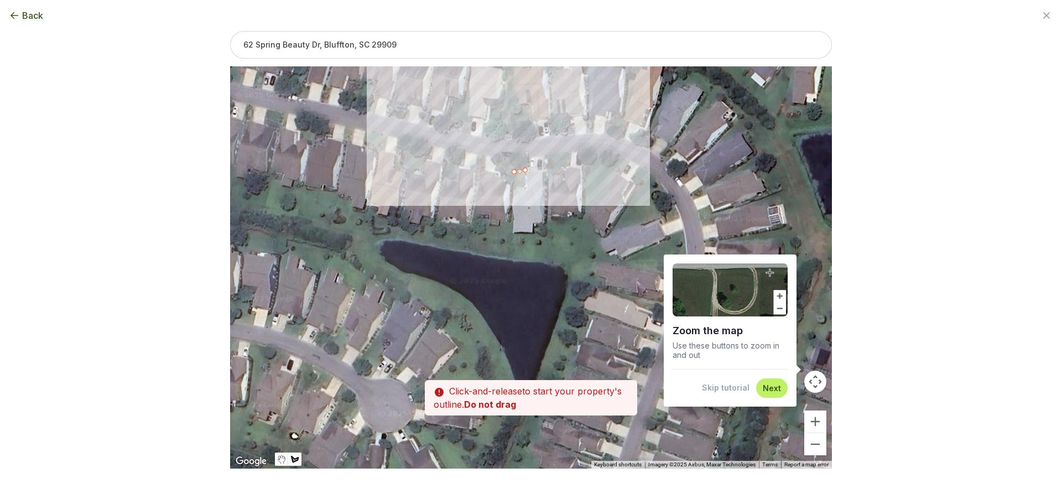
click at [525, 186] on div at bounding box center [531, 267] width 602 height 402
click at [515, 186] on div at bounding box center [531, 267] width 602 height 402
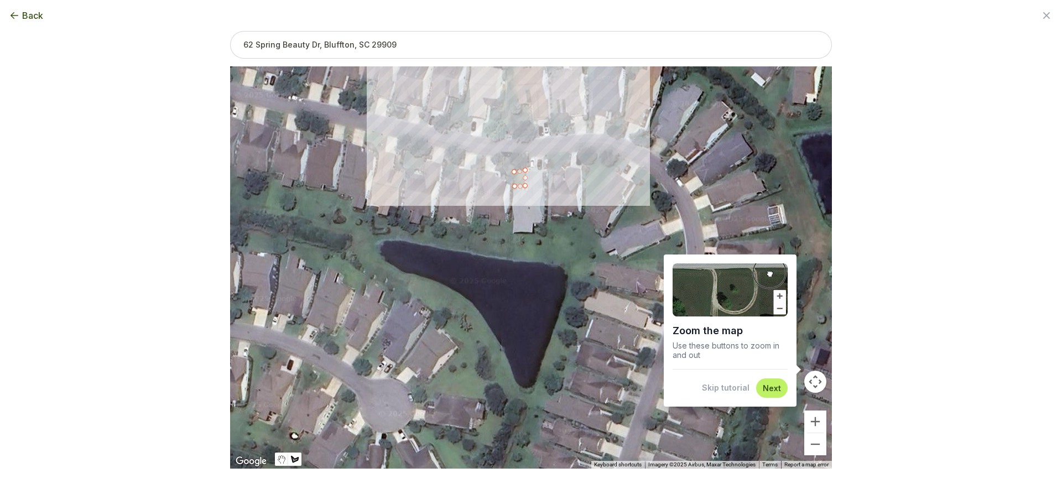
click at [512, 172] on div at bounding box center [531, 267] width 602 height 402
type input "362"
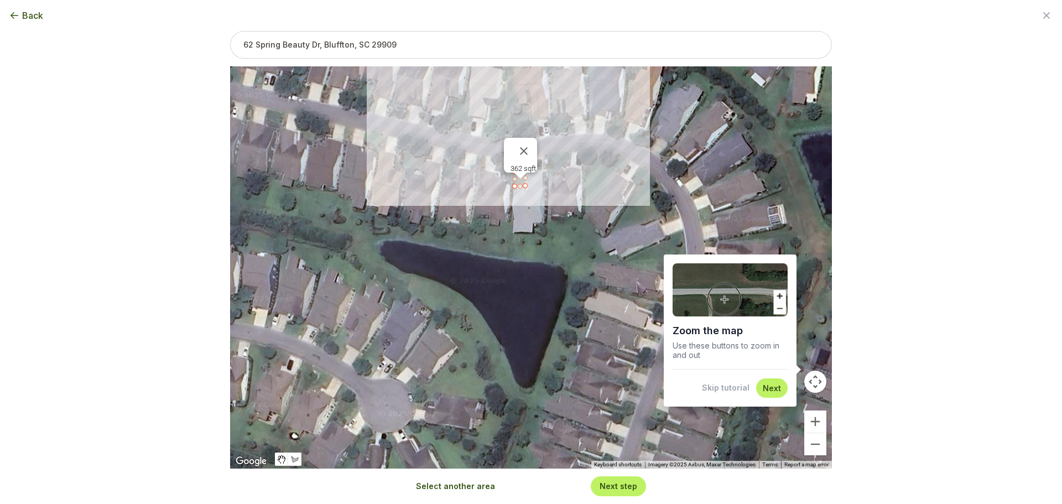
click at [769, 390] on button "Next" at bounding box center [772, 388] width 18 height 11
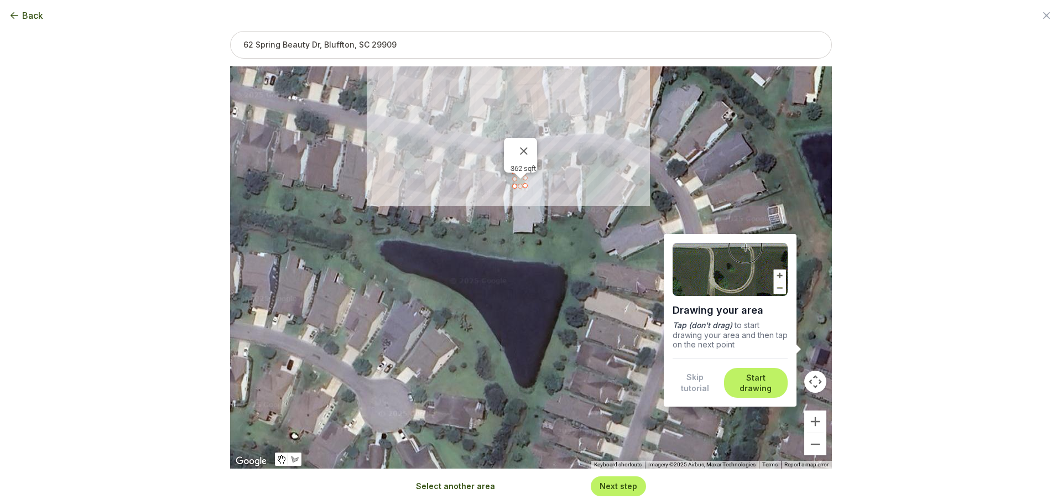
click at [769, 388] on button "Start drawing" at bounding box center [756, 383] width 50 height 22
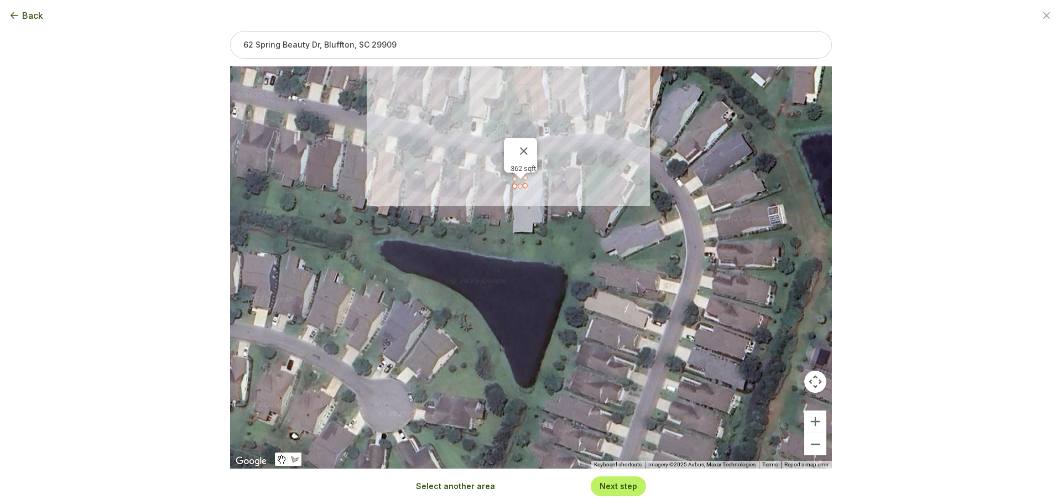
click at [623, 484] on button "Next step" at bounding box center [619, 486] width 38 height 11
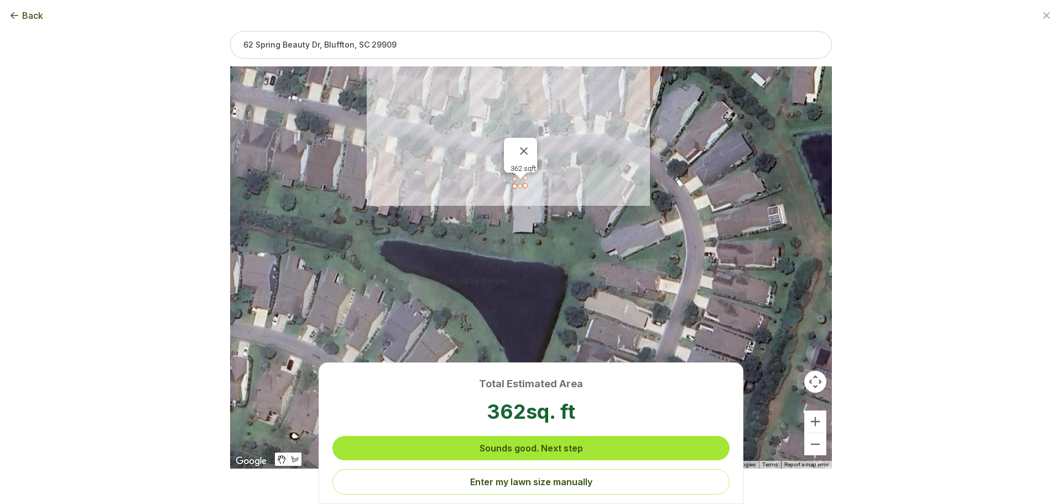
click at [629, 450] on button "Sounds good. Next step" at bounding box center [530, 448] width 397 height 24
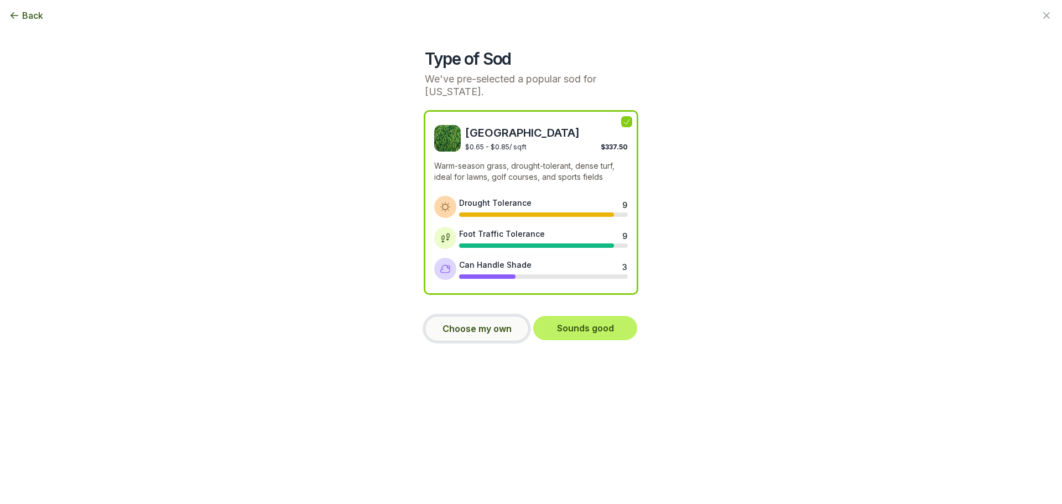
click at [497, 331] on button "Choose my own" at bounding box center [477, 328] width 104 height 25
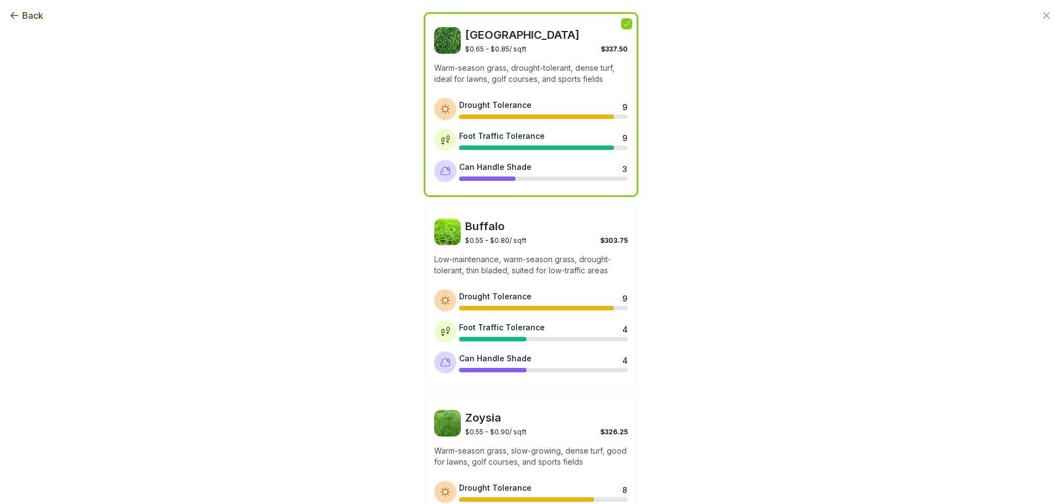
scroll to position [111, 0]
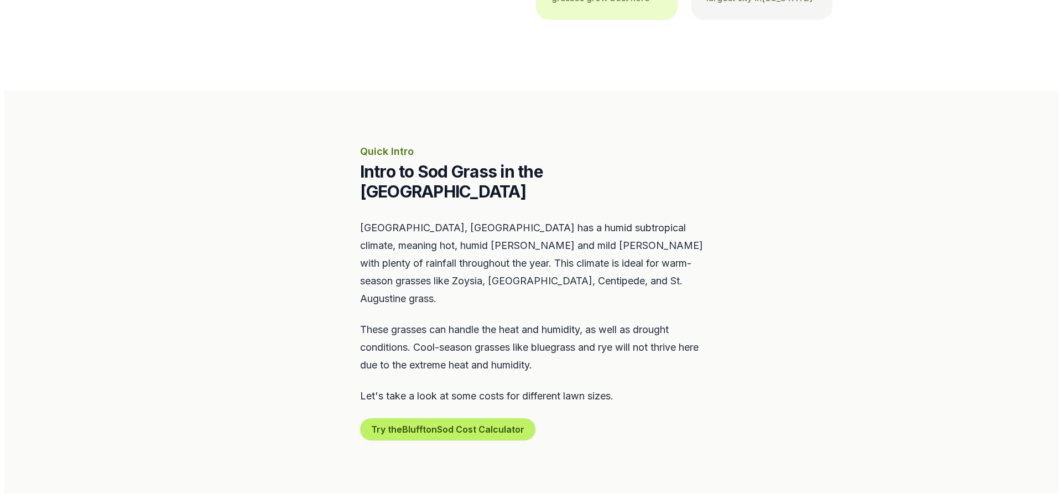
scroll to position [387, 0]
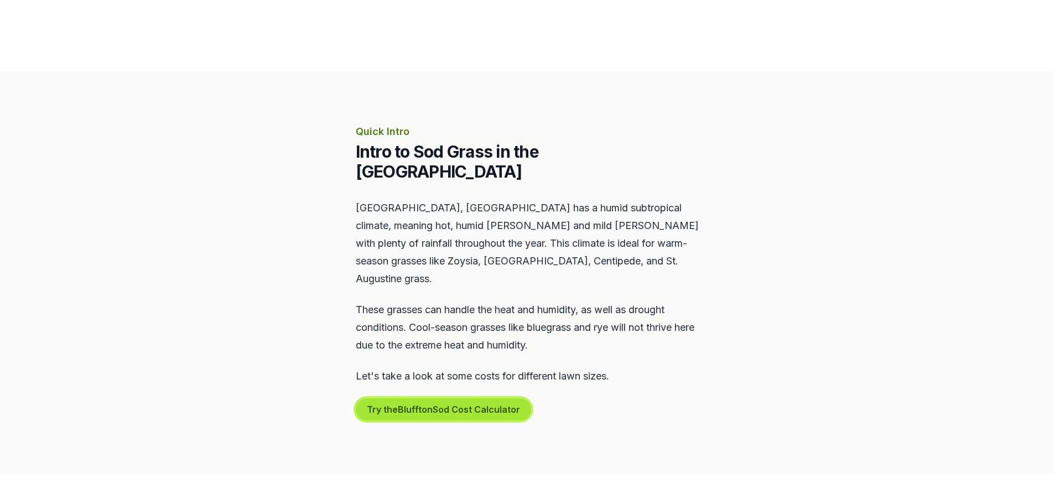
click at [401, 398] on button "Try the Bluffton Sod Cost Calculator" at bounding box center [443, 409] width 175 height 22
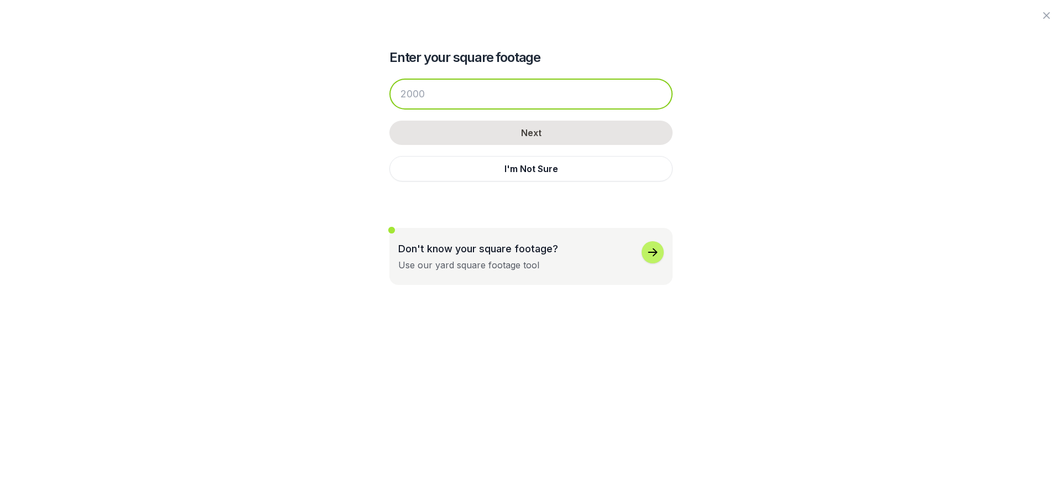
drag, startPoint x: 439, startPoint y: 93, endPoint x: 398, endPoint y: 93, distance: 40.9
click at [398, 93] on input "number" at bounding box center [530, 94] width 283 height 31
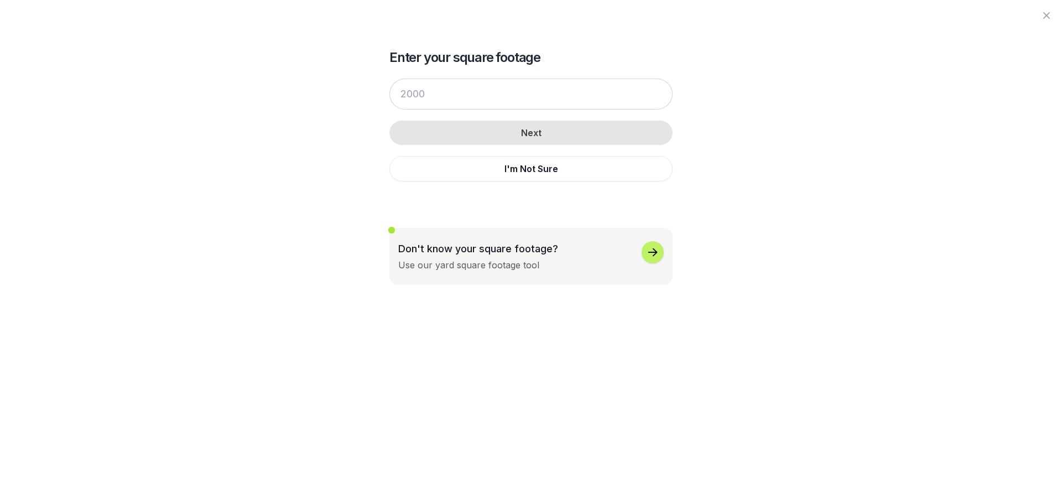
click at [654, 250] on icon "button" at bounding box center [652, 252] width 9 height 8
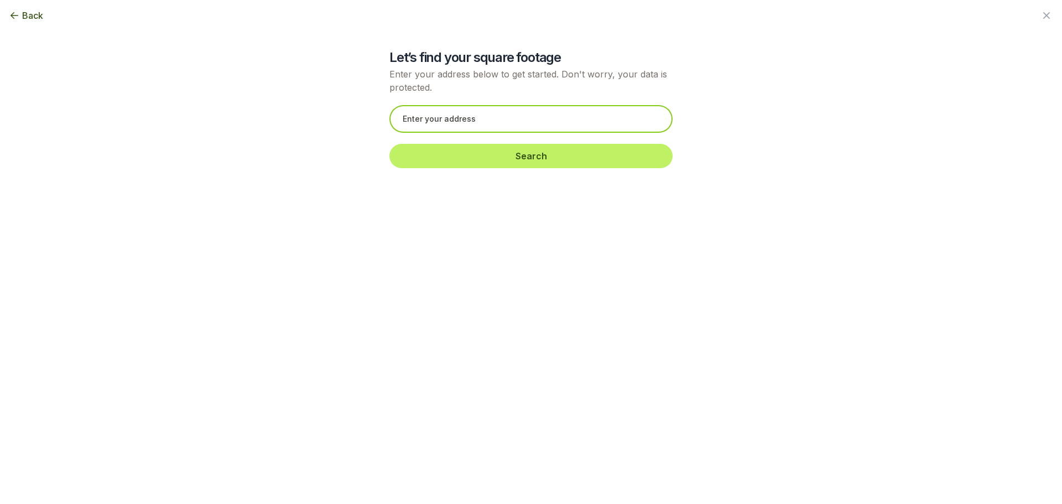
click at [491, 111] on input "text" at bounding box center [530, 119] width 283 height 28
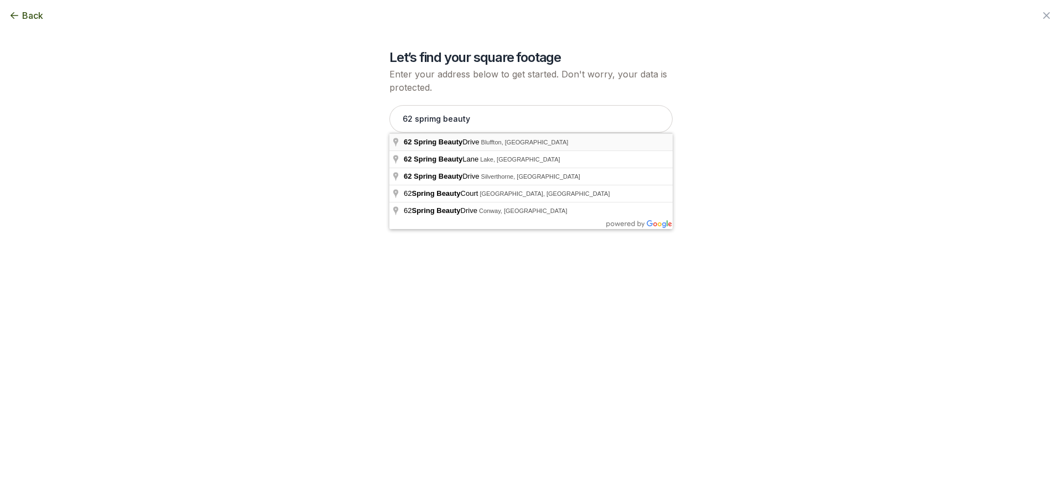
type input "[STREET_ADDRESS]"
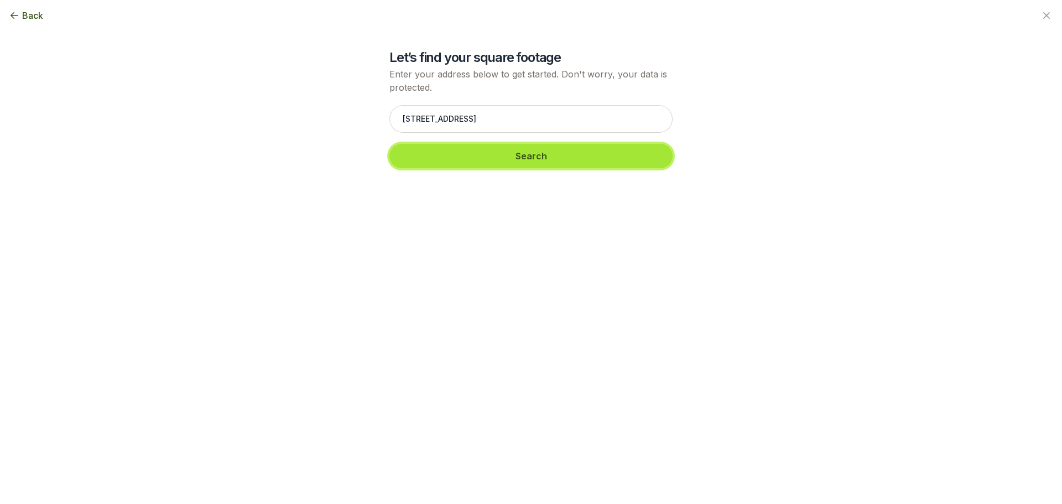
click at [494, 162] on button "Search" at bounding box center [530, 156] width 283 height 24
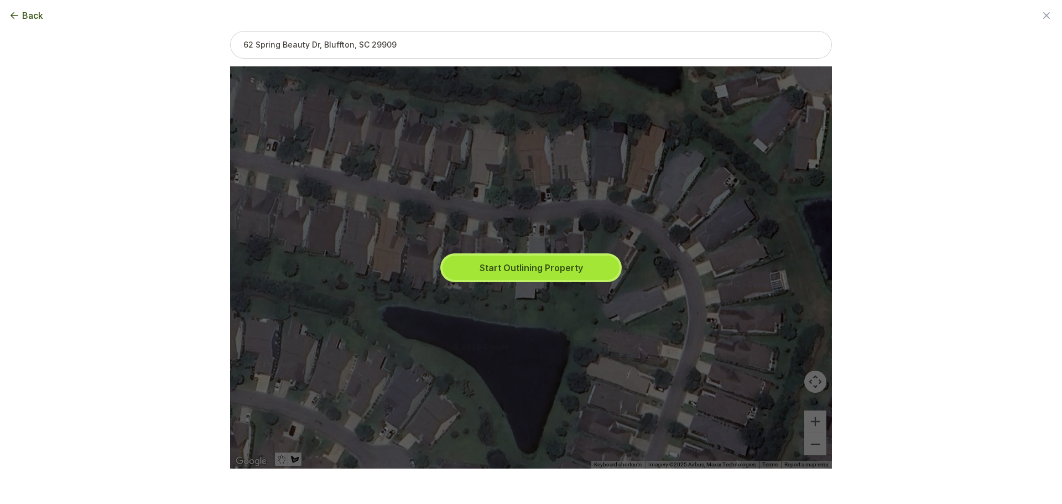
click at [509, 273] on button "Start Outlining Property" at bounding box center [530, 268] width 177 height 24
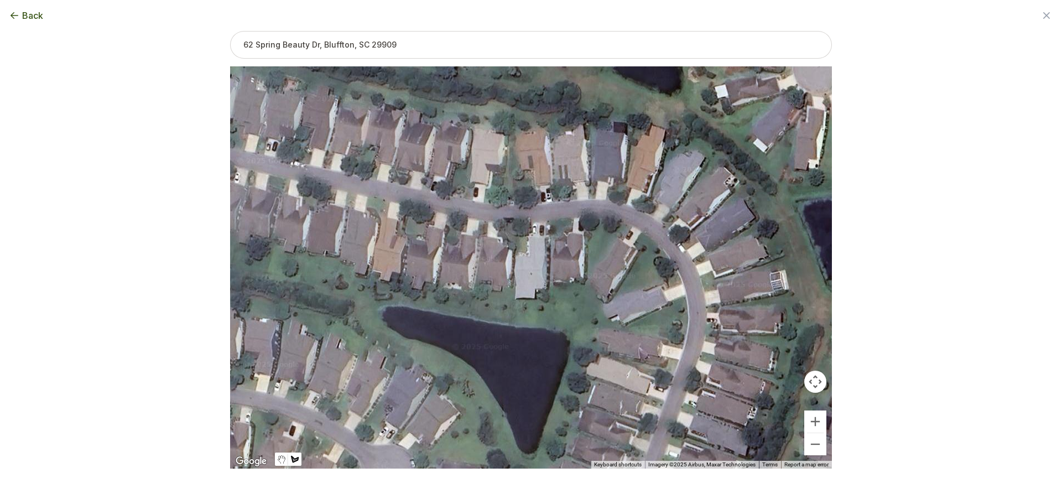
click at [516, 251] on div at bounding box center [531, 268] width 602 height 402
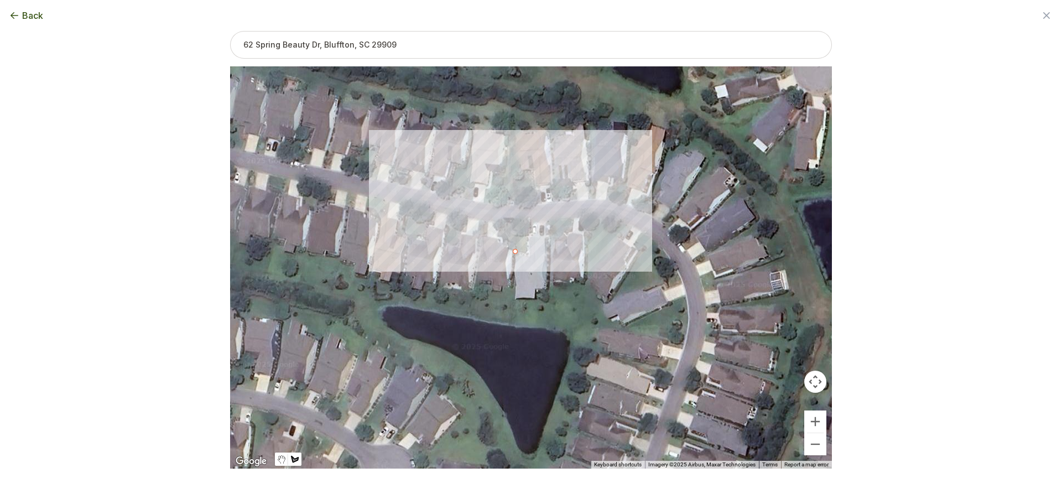
click at [515, 236] on div at bounding box center [531, 268] width 602 height 402
click at [529, 221] on div at bounding box center [531, 268] width 602 height 402
click at [525, 252] on div at bounding box center [531, 268] width 602 height 402
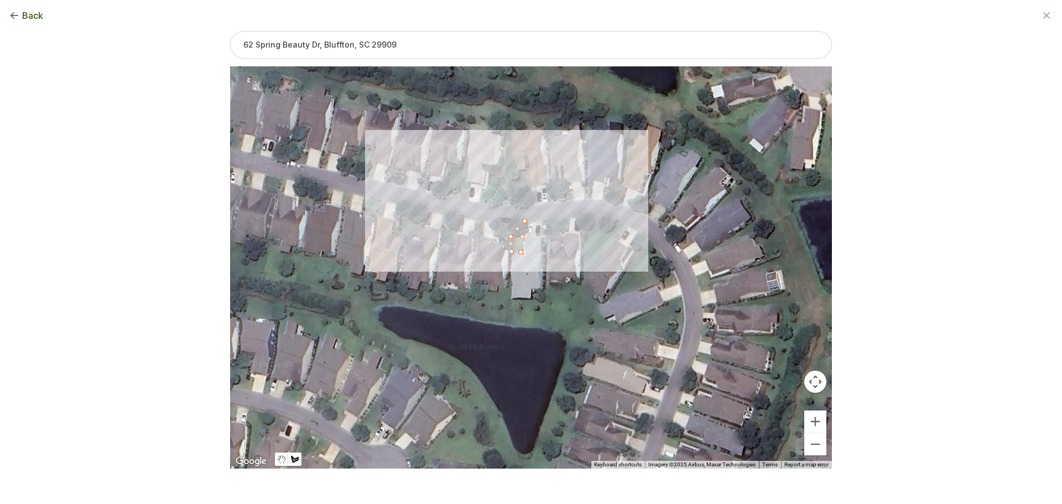
click at [520, 252] on div at bounding box center [531, 268] width 602 height 402
click at [512, 253] on div at bounding box center [531, 268] width 602 height 402
type input "570"
click at [618, 487] on button "Next step" at bounding box center [619, 486] width 38 height 11
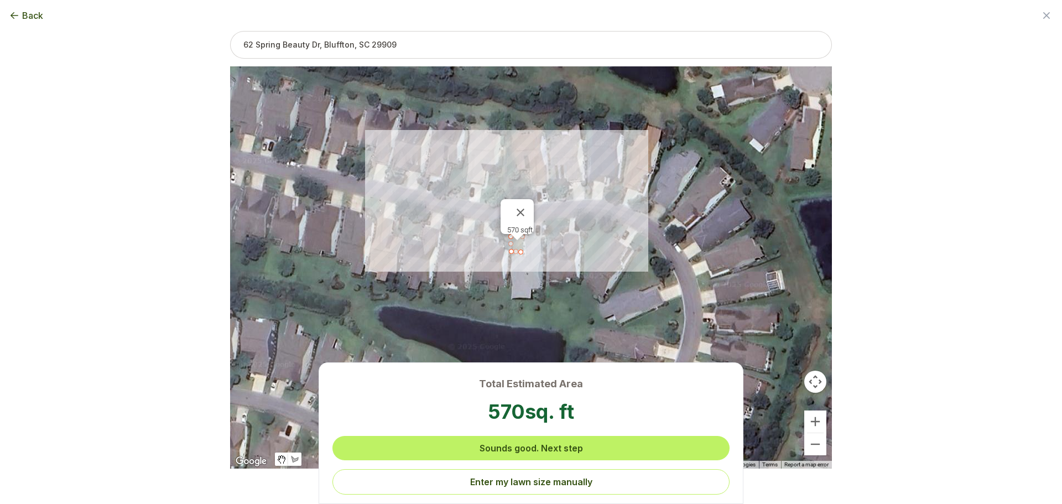
scroll to position [0, 0]
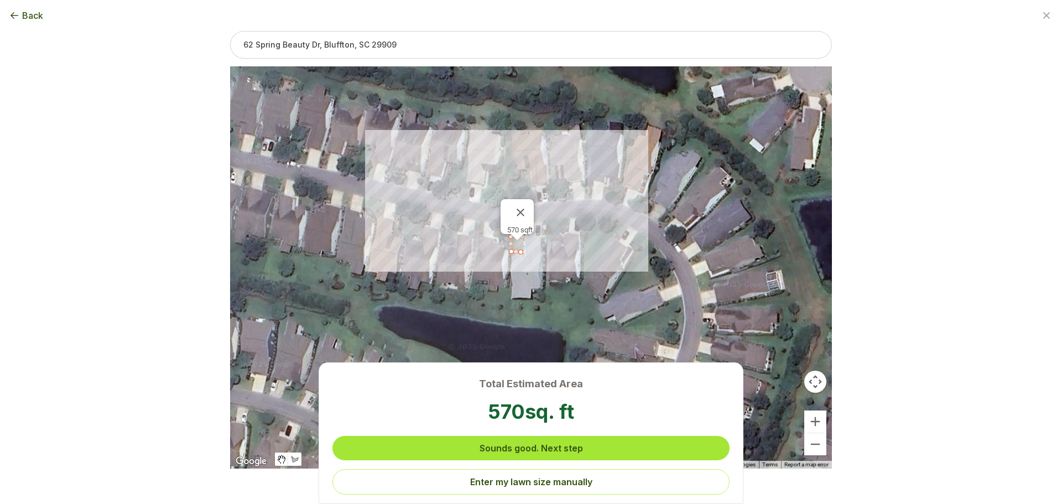
click at [594, 456] on button "Sounds good. Next step" at bounding box center [530, 448] width 397 height 24
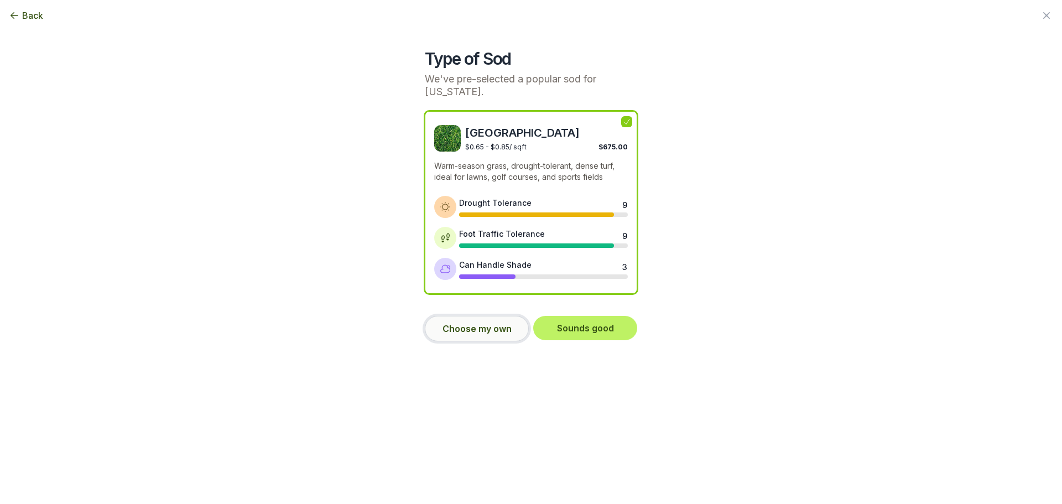
click at [489, 334] on button "Choose my own" at bounding box center [477, 328] width 104 height 25
